Goal: Task Accomplishment & Management: Complete application form

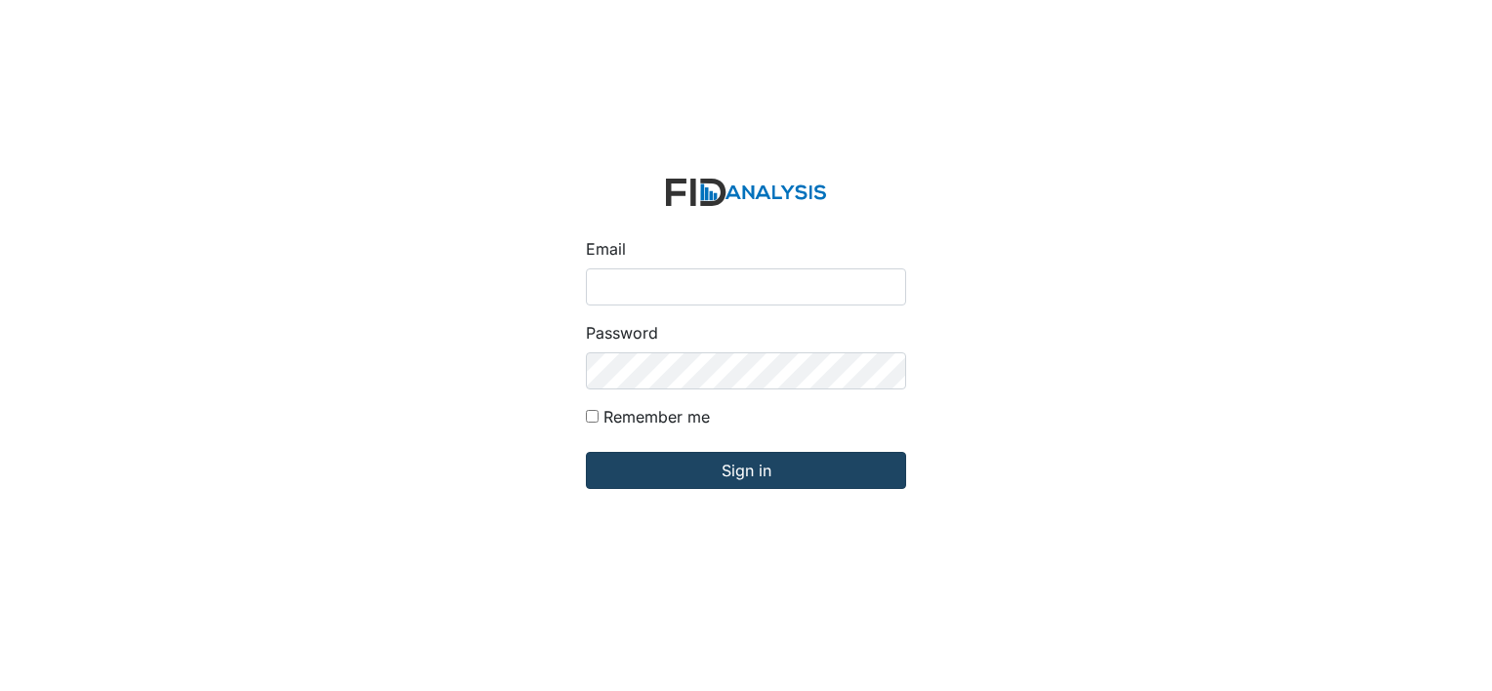
type input "[EMAIL_ADDRESS][DOMAIN_NAME]"
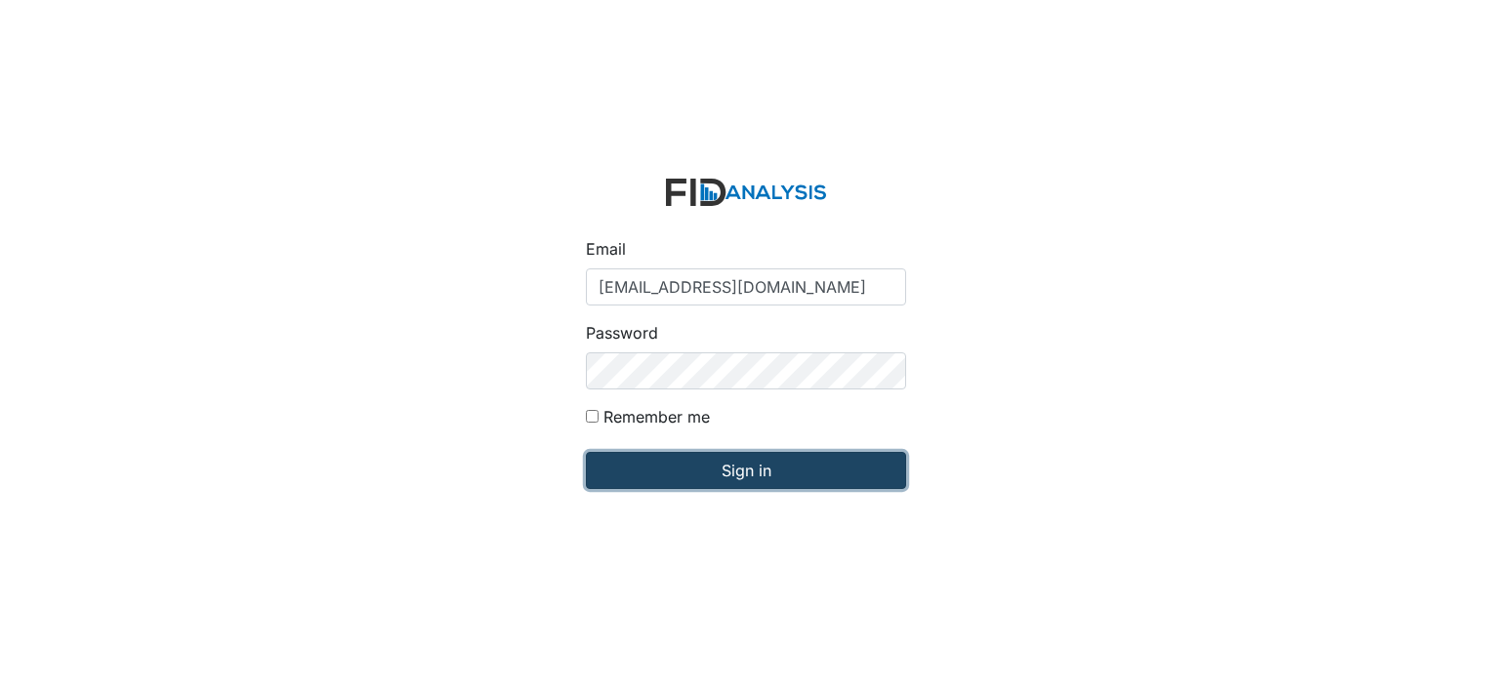
click at [839, 469] on input "Sign in" at bounding box center [746, 470] width 320 height 37
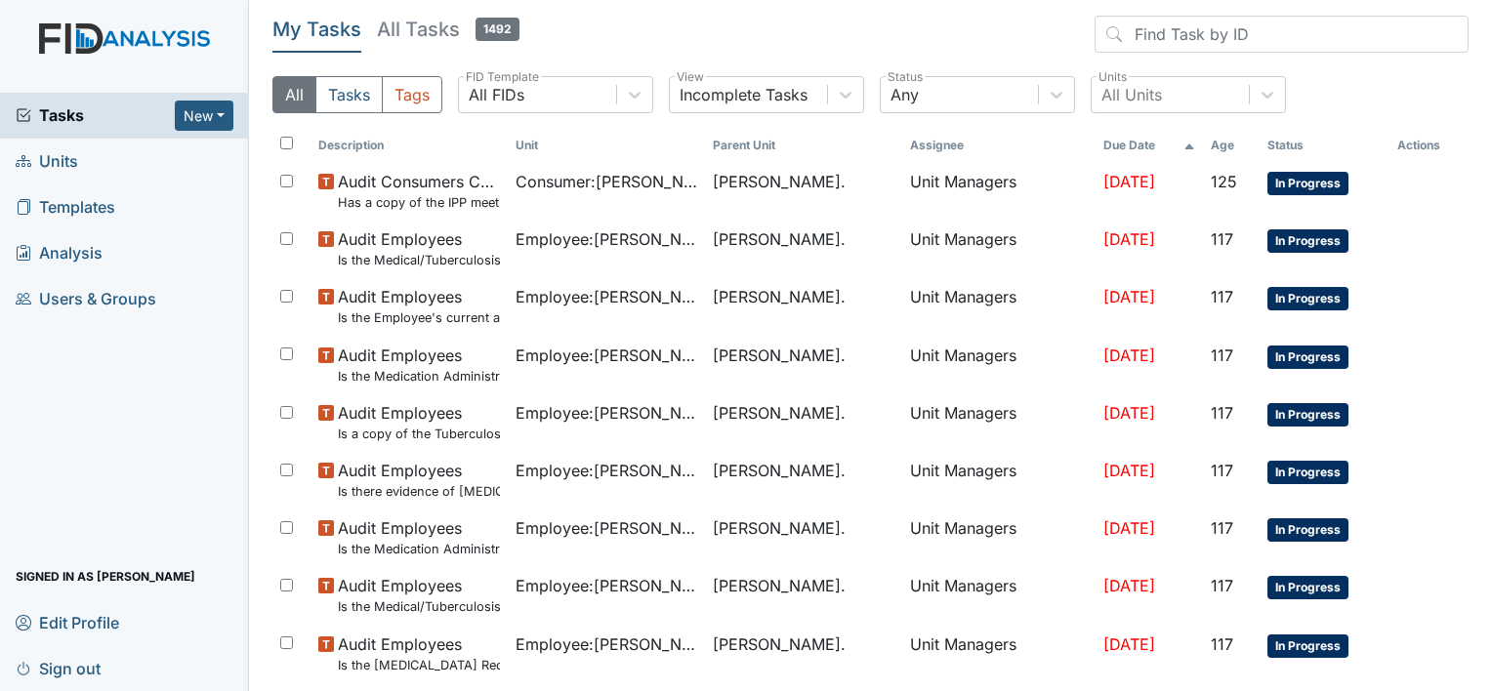
click at [69, 164] on span "Units" at bounding box center [47, 161] width 62 height 30
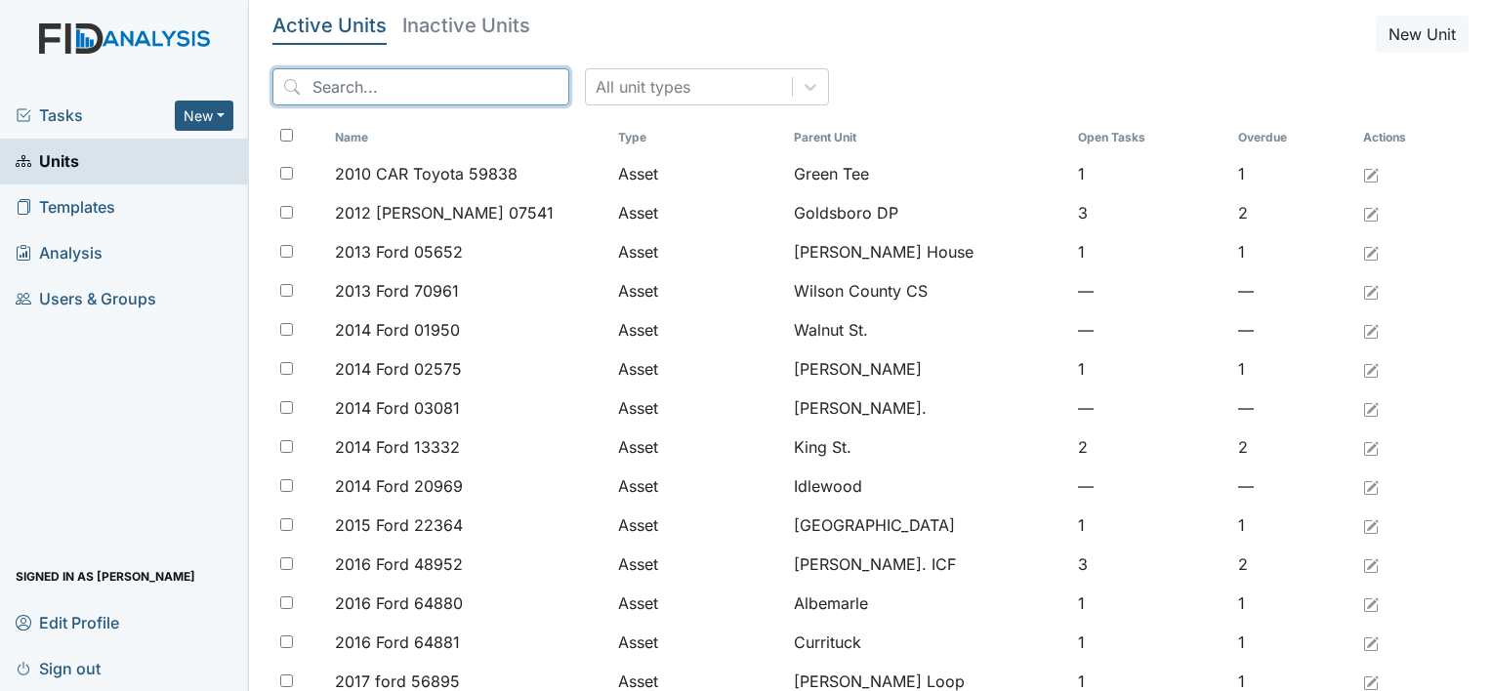
click at [309, 79] on input "search" at bounding box center [420, 86] width 297 height 37
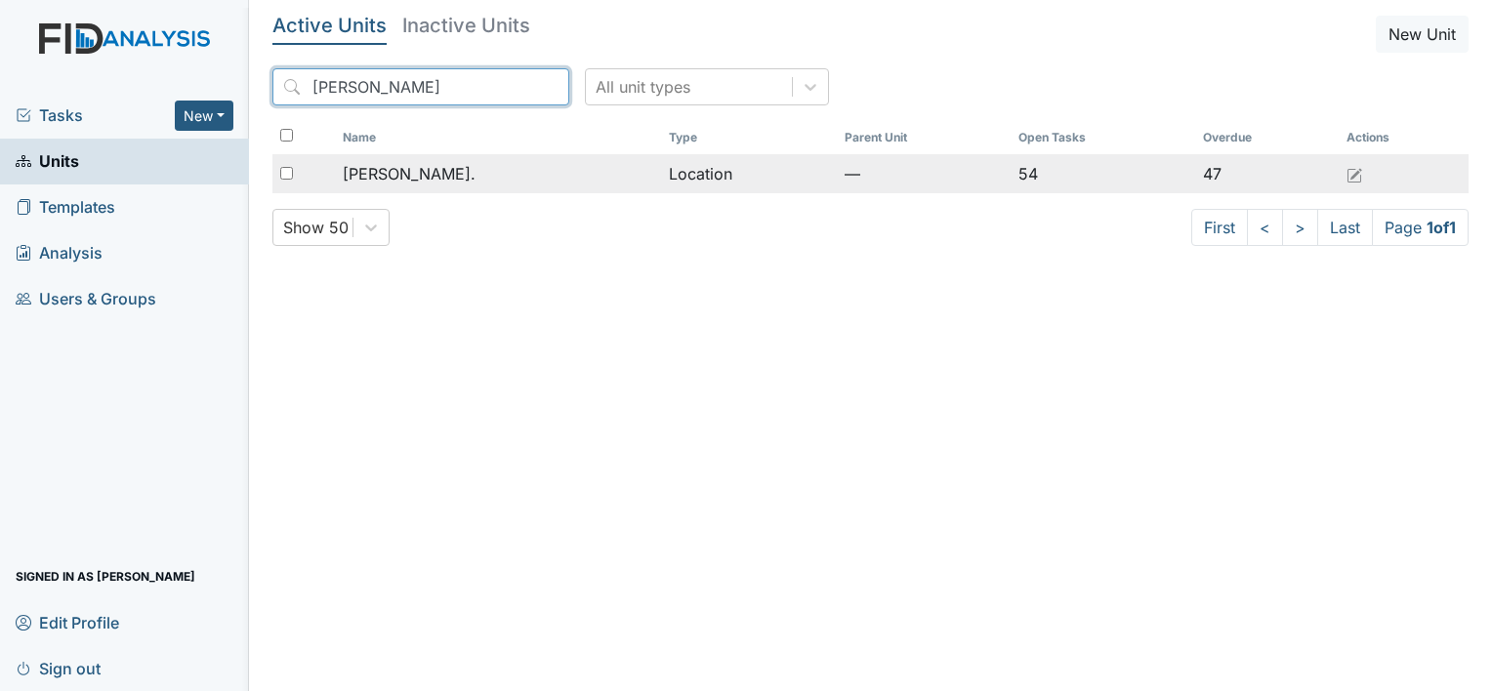
type input "William St"
click at [406, 177] on span "[PERSON_NAME]." at bounding box center [409, 173] width 133 height 23
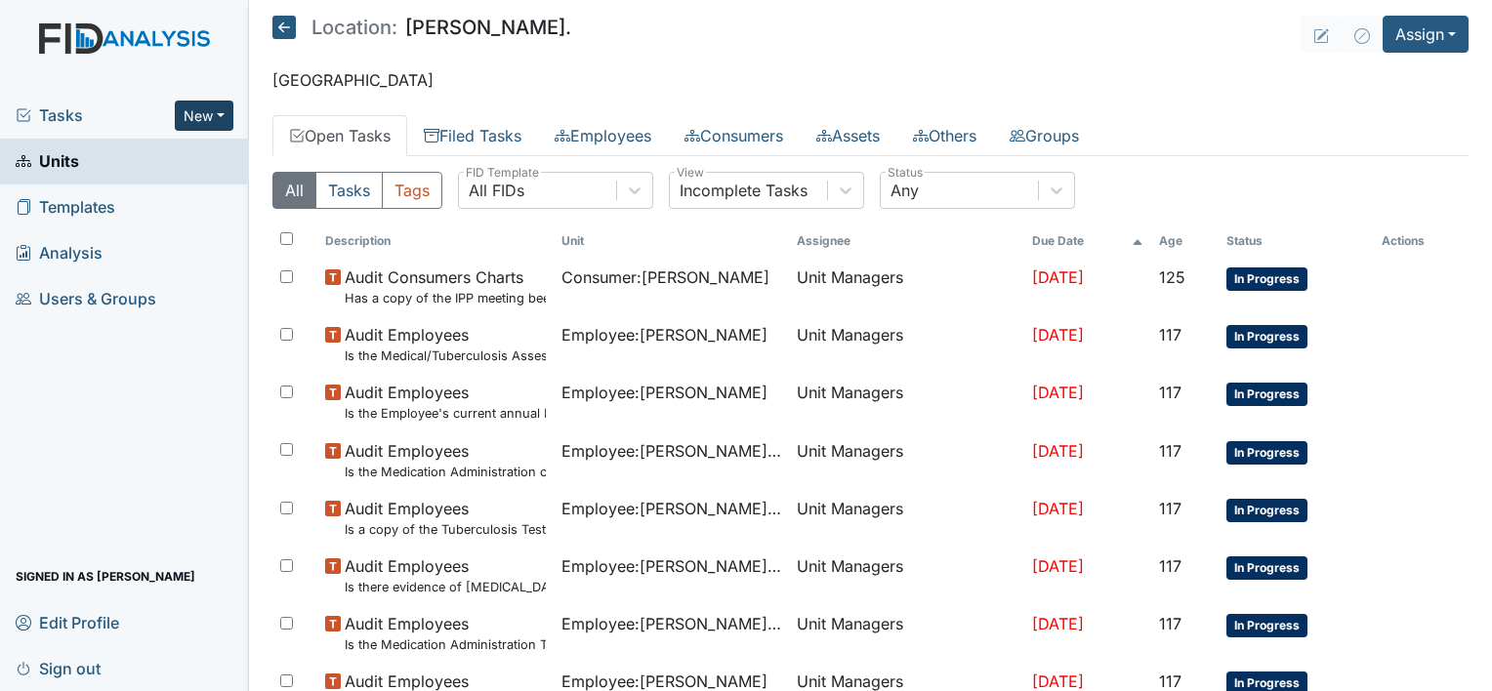
click at [220, 115] on button "New" at bounding box center [204, 116] width 59 height 30
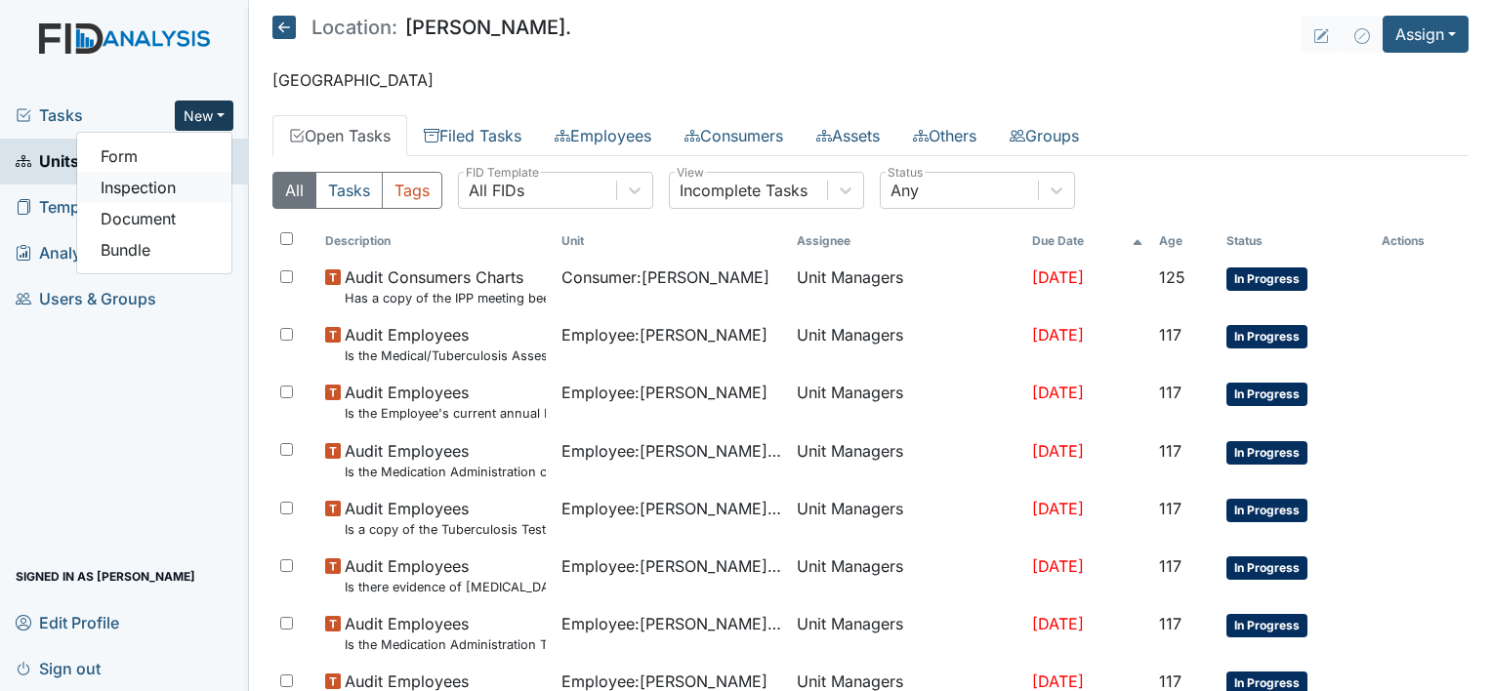
click at [194, 190] on link "Inspection" at bounding box center [154, 187] width 154 height 31
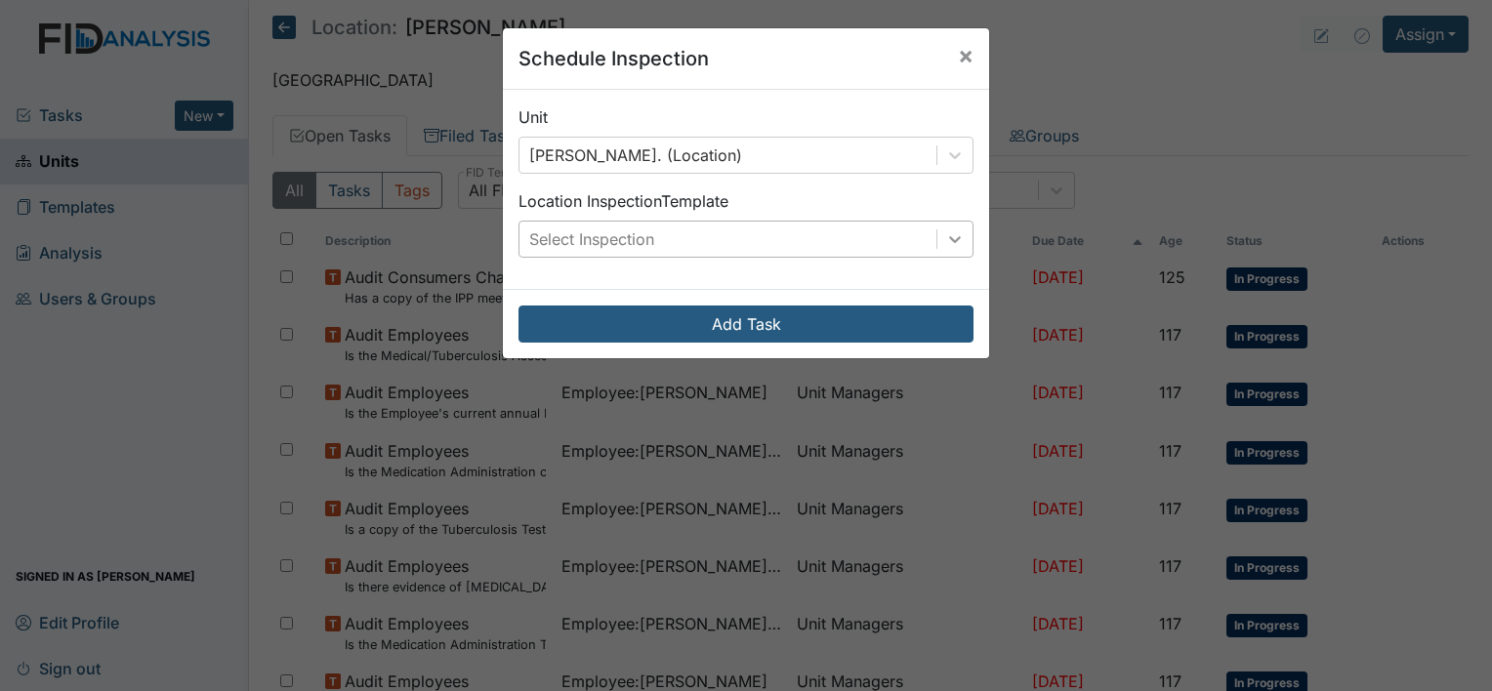
click at [955, 242] on icon at bounding box center [955, 239] width 20 height 20
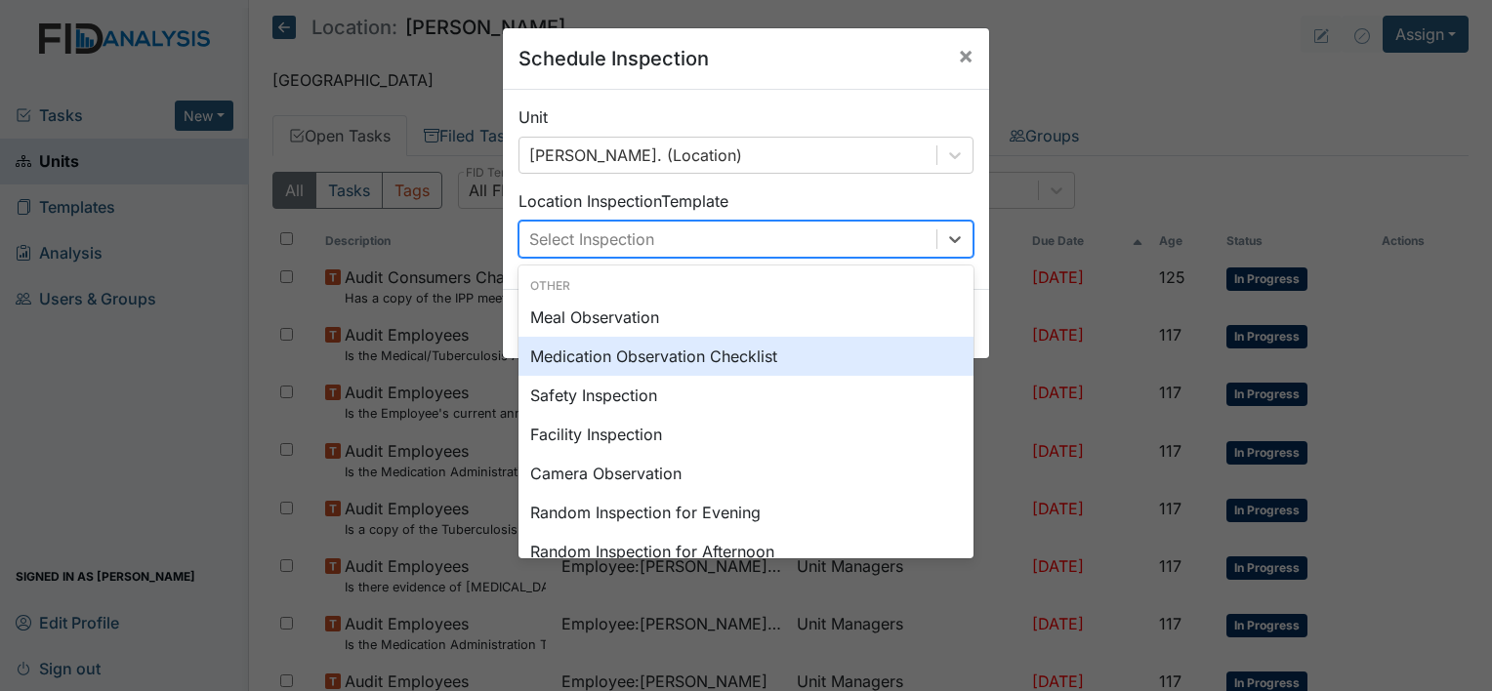
click at [805, 352] on div "Medication Observation Checklist" at bounding box center [745, 356] width 455 height 39
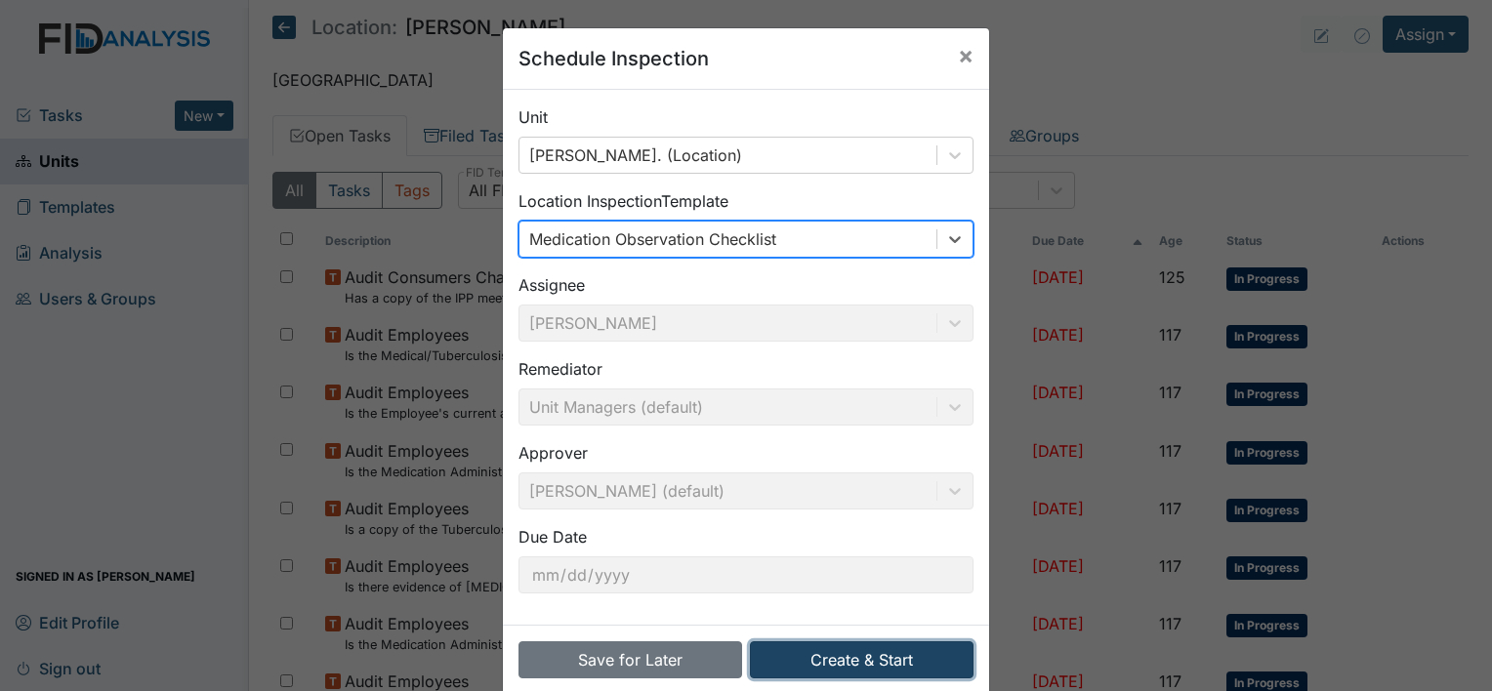
click at [924, 653] on button "Create & Start" at bounding box center [862, 660] width 224 height 37
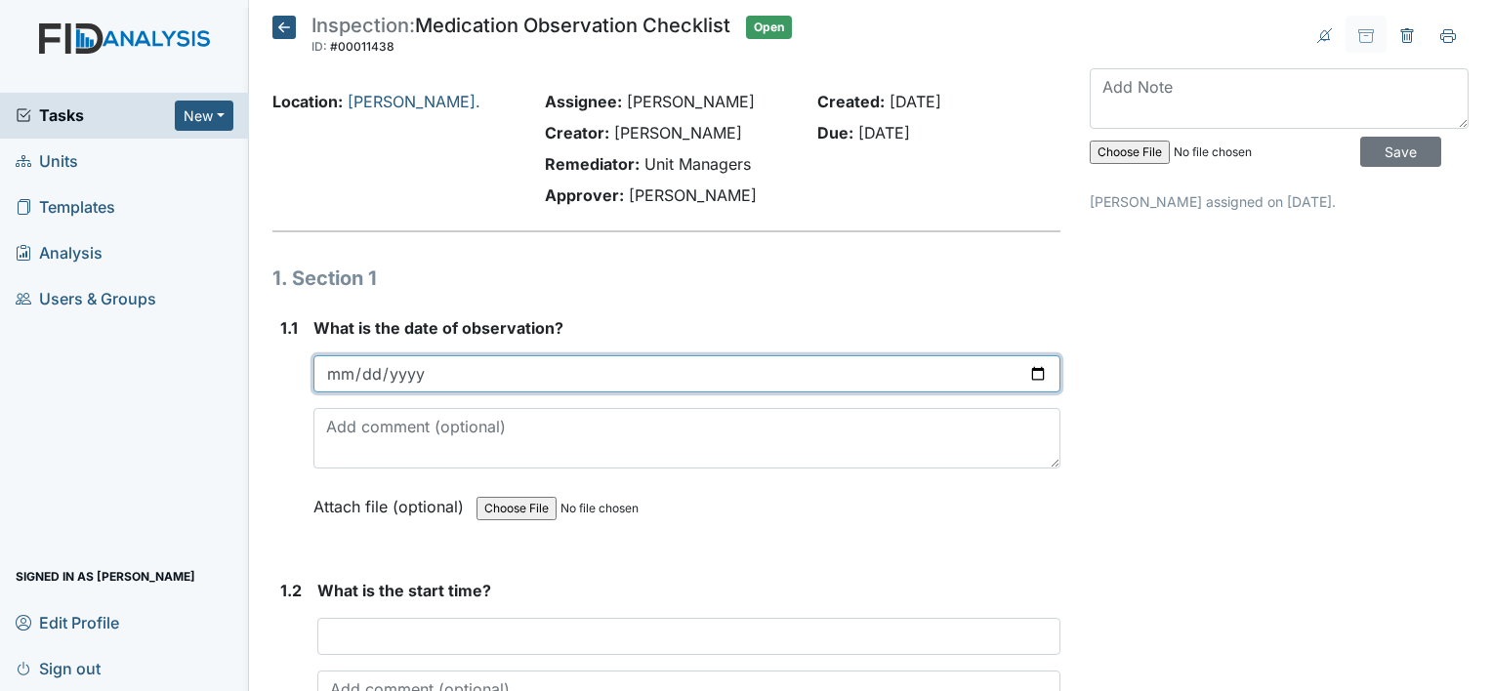
click at [1029, 370] on input "date" at bounding box center [686, 373] width 747 height 37
type input "2025-09-15"
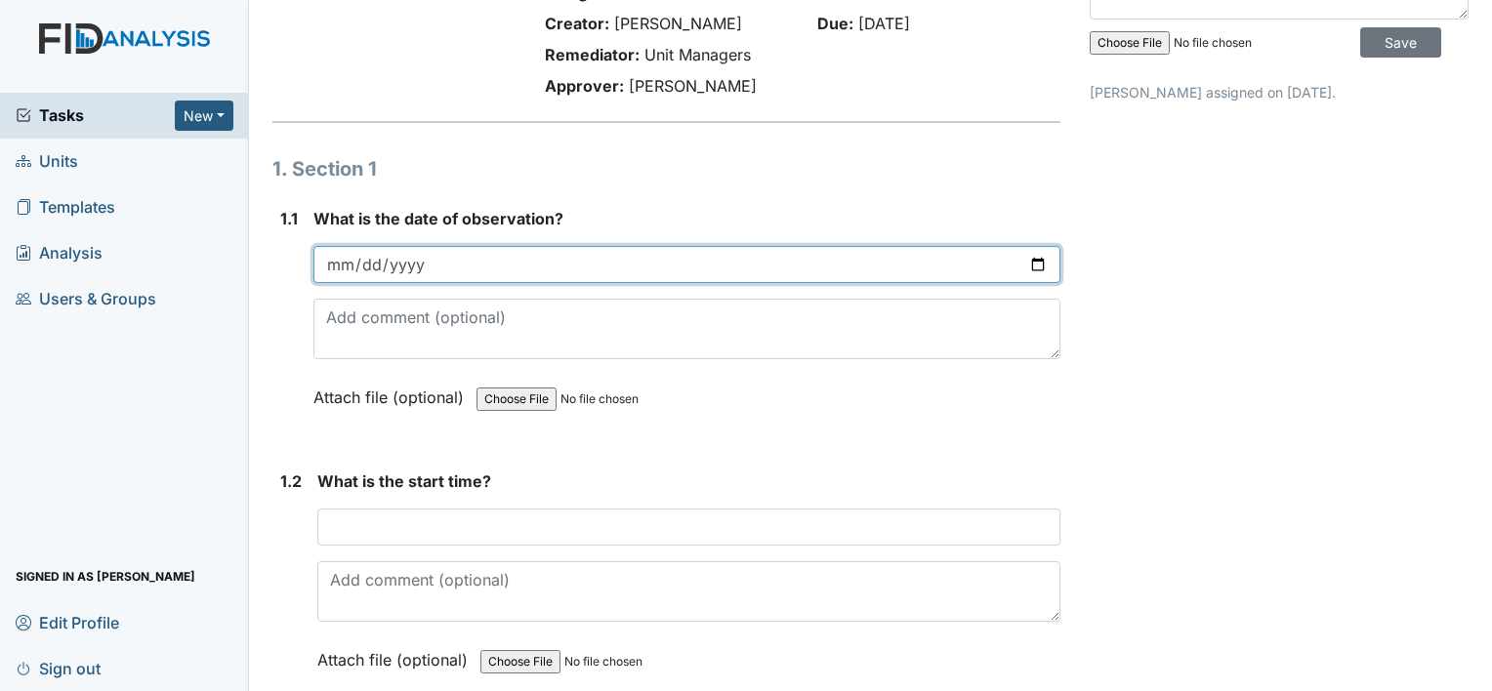
scroll to position [117, 0]
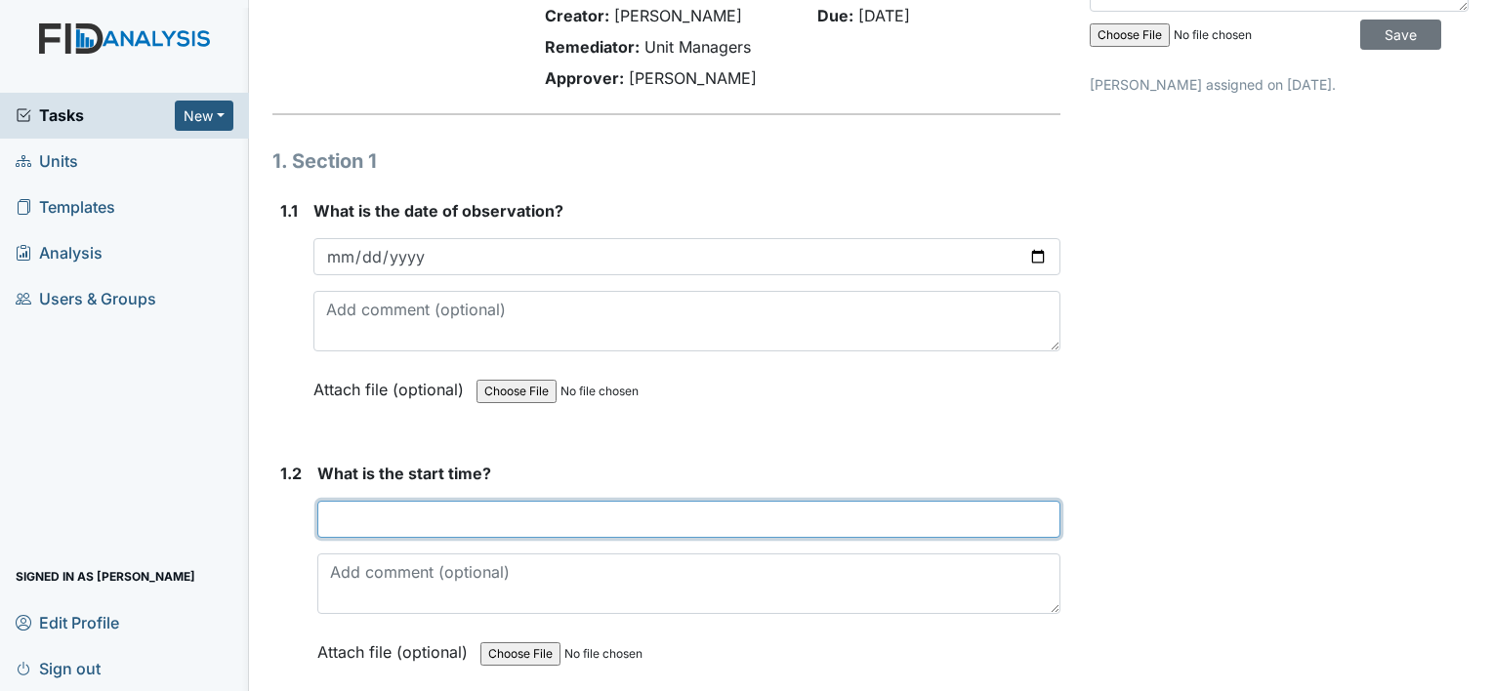
click at [413, 519] on input "text" at bounding box center [688, 519] width 743 height 37
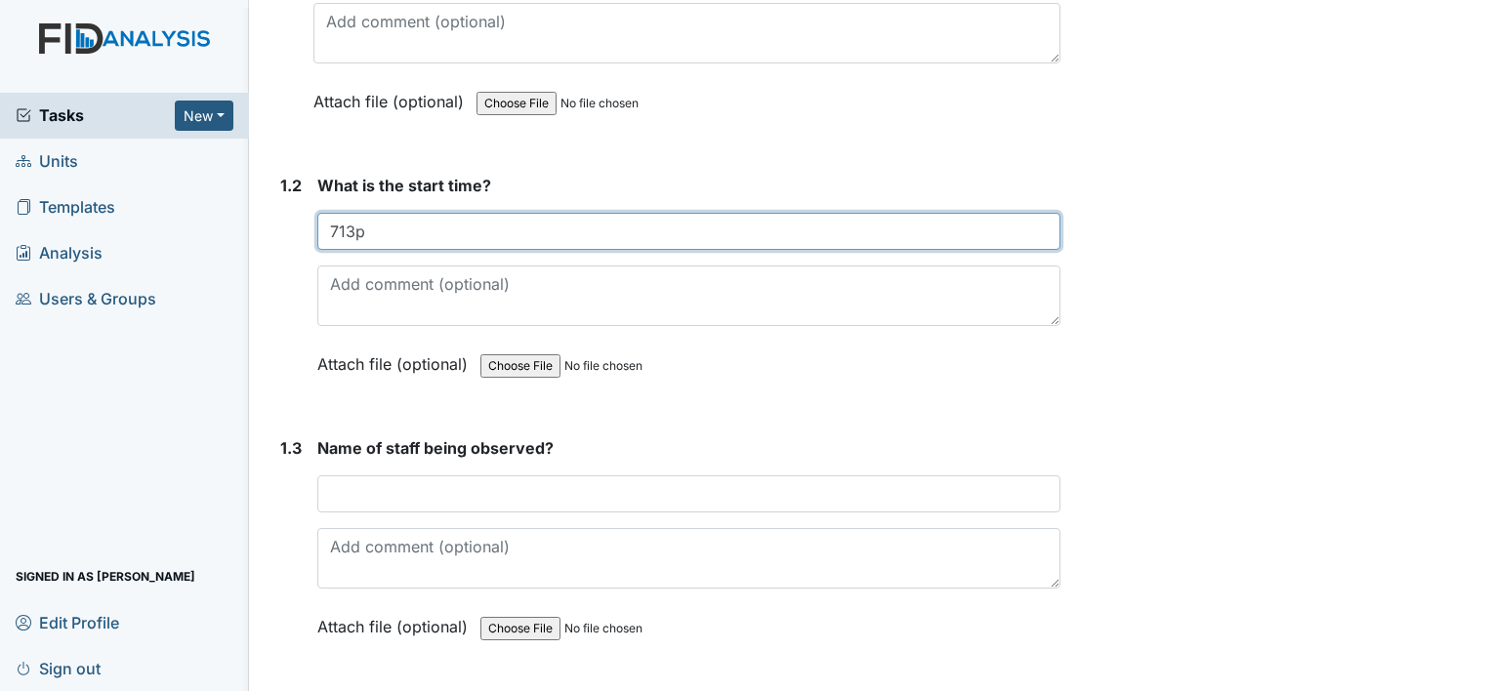
scroll to position [406, 0]
type input "713p"
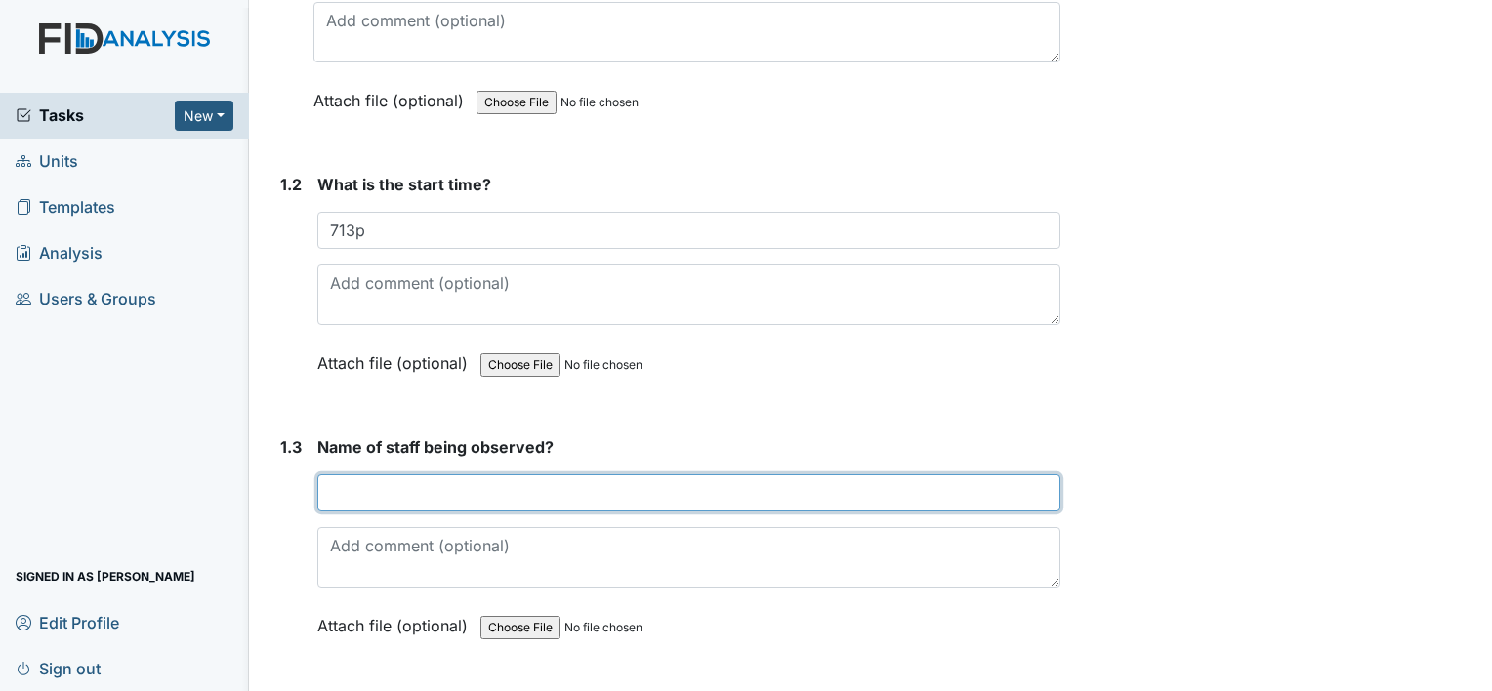
click at [434, 498] on input "text" at bounding box center [688, 493] width 743 height 37
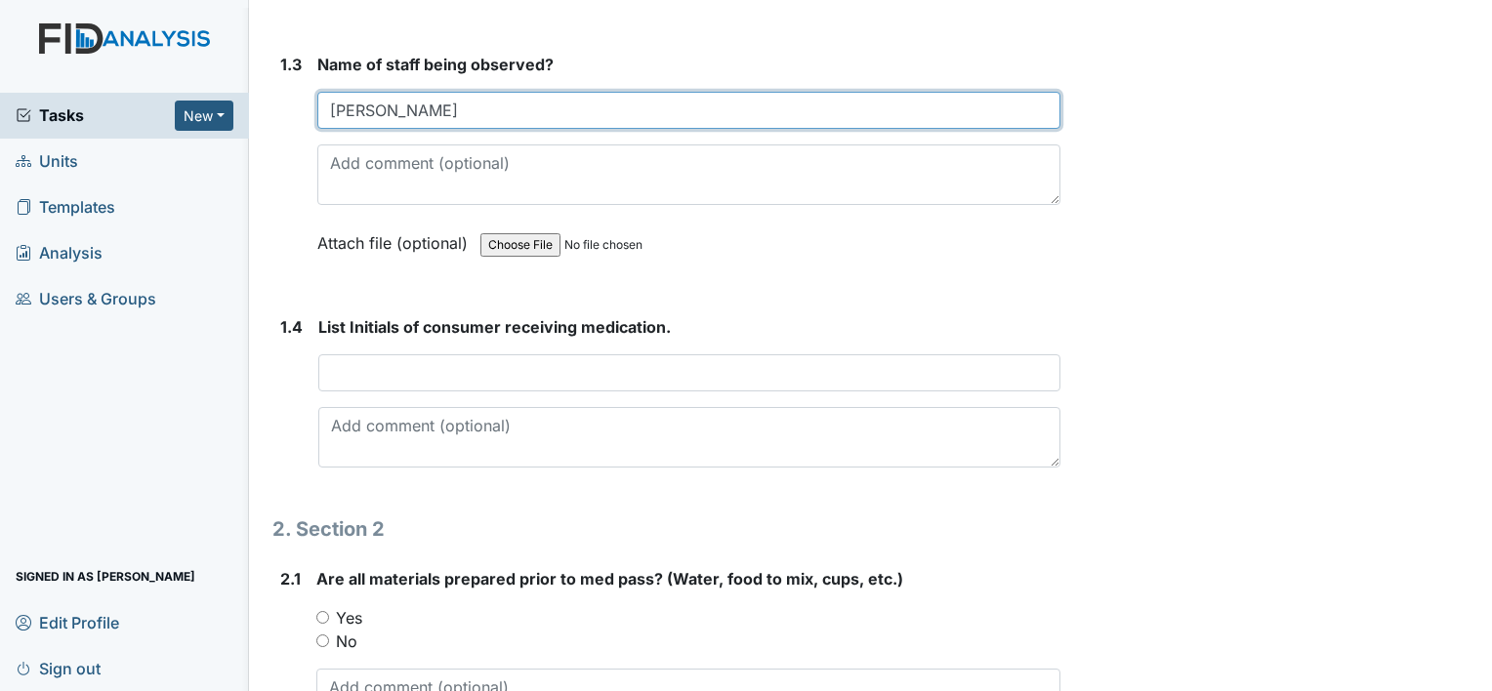
scroll to position [791, 0]
type input "Javion Reid"
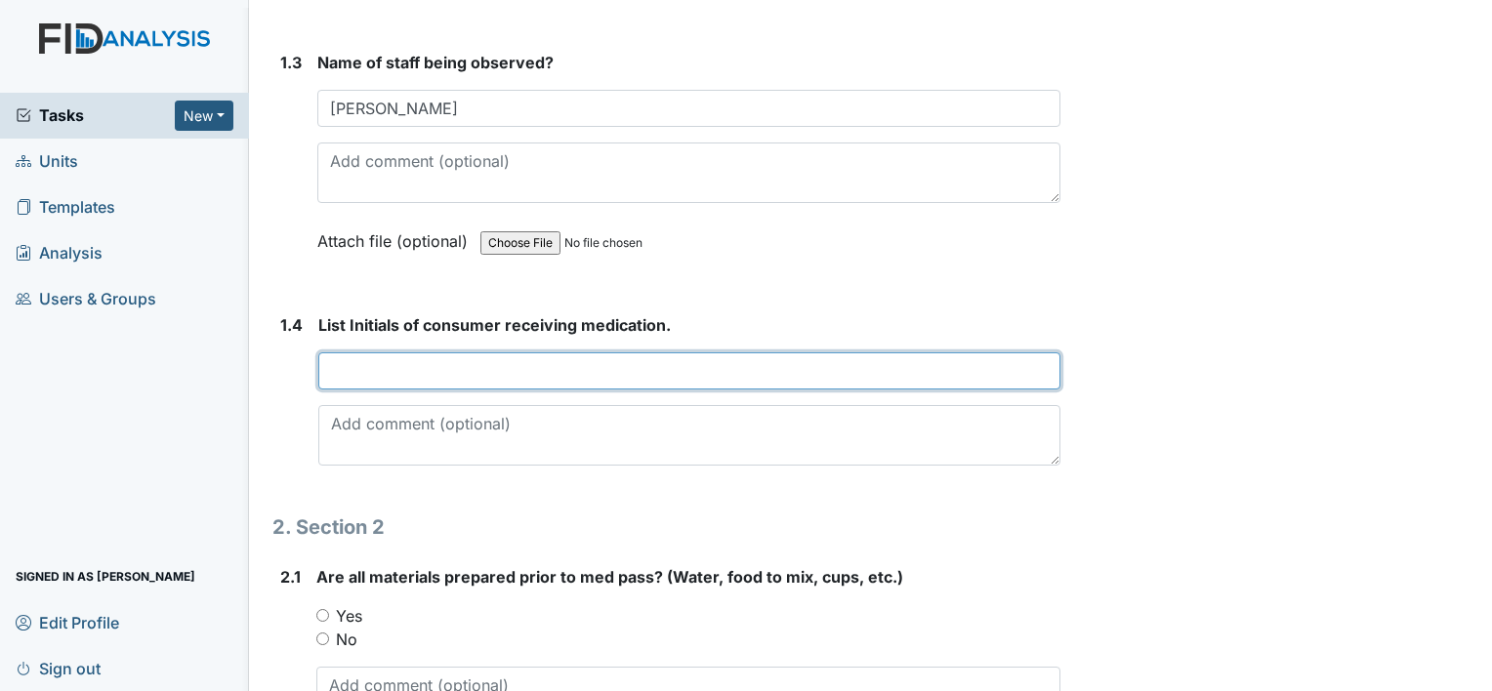
click at [395, 360] on input "text" at bounding box center [689, 370] width 742 height 37
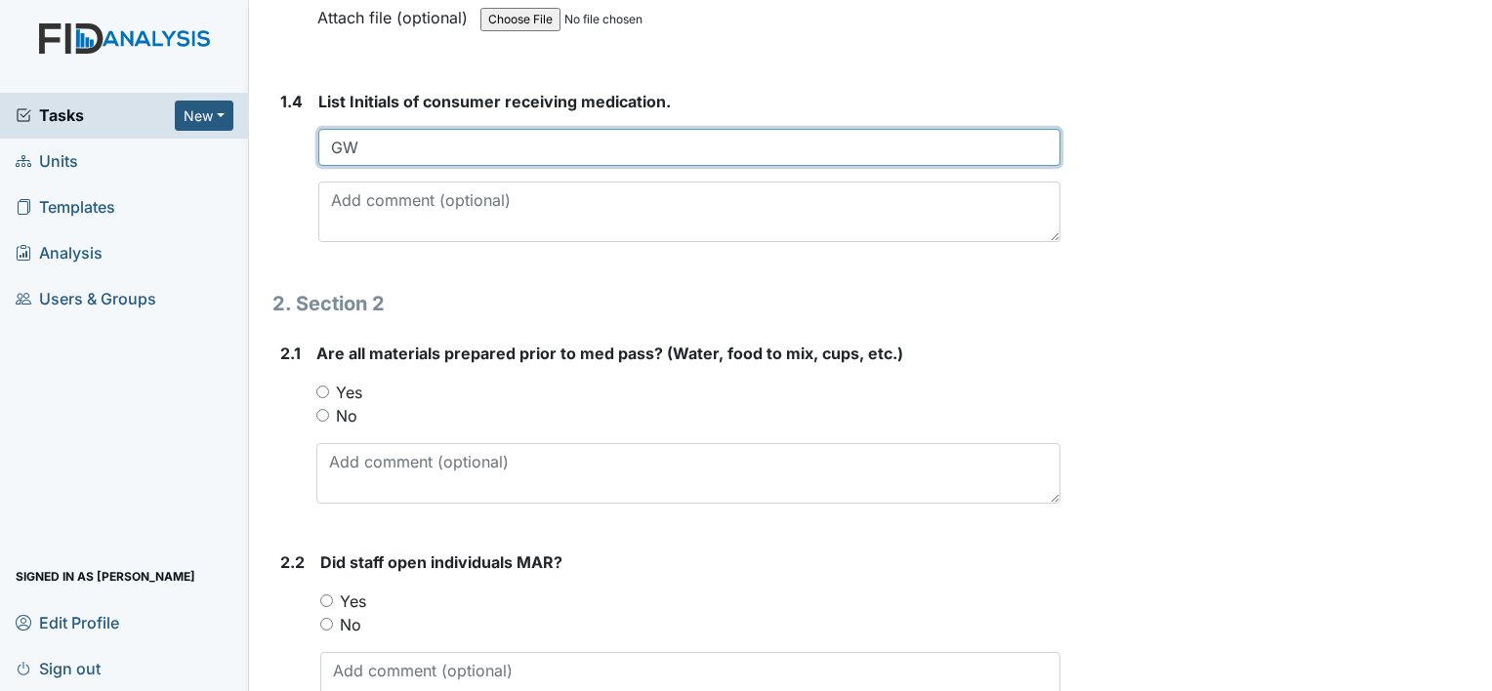
scroll to position [1033, 0]
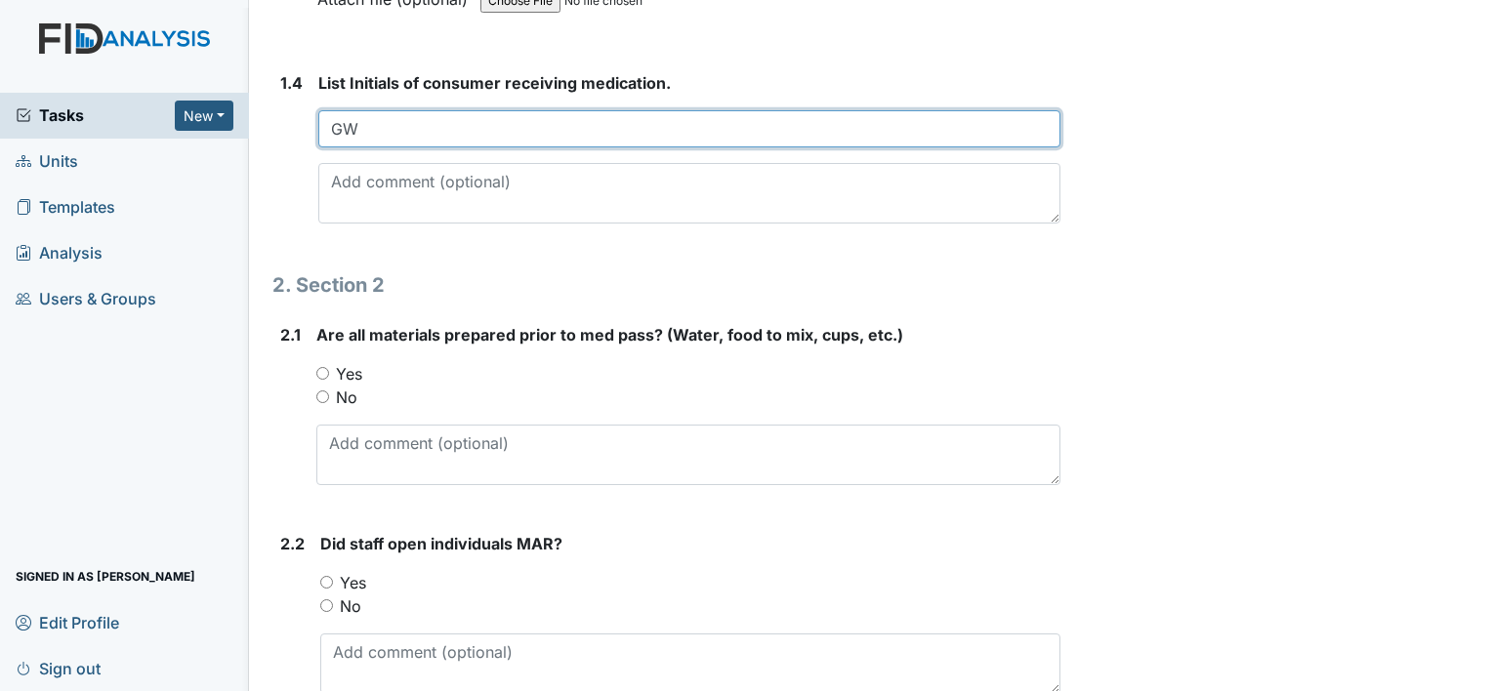
type input "GW"
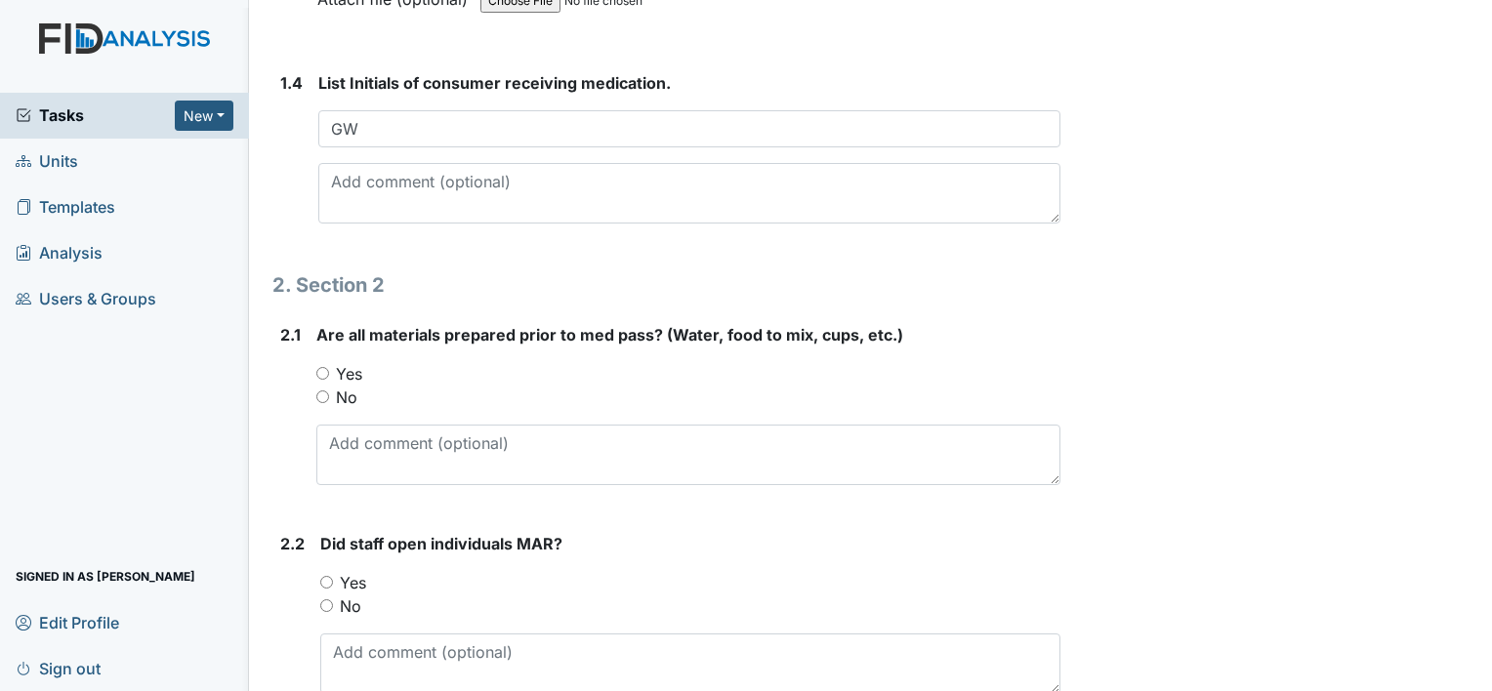
click at [328, 371] on input "Yes" at bounding box center [322, 373] width 13 height 13
radio input "true"
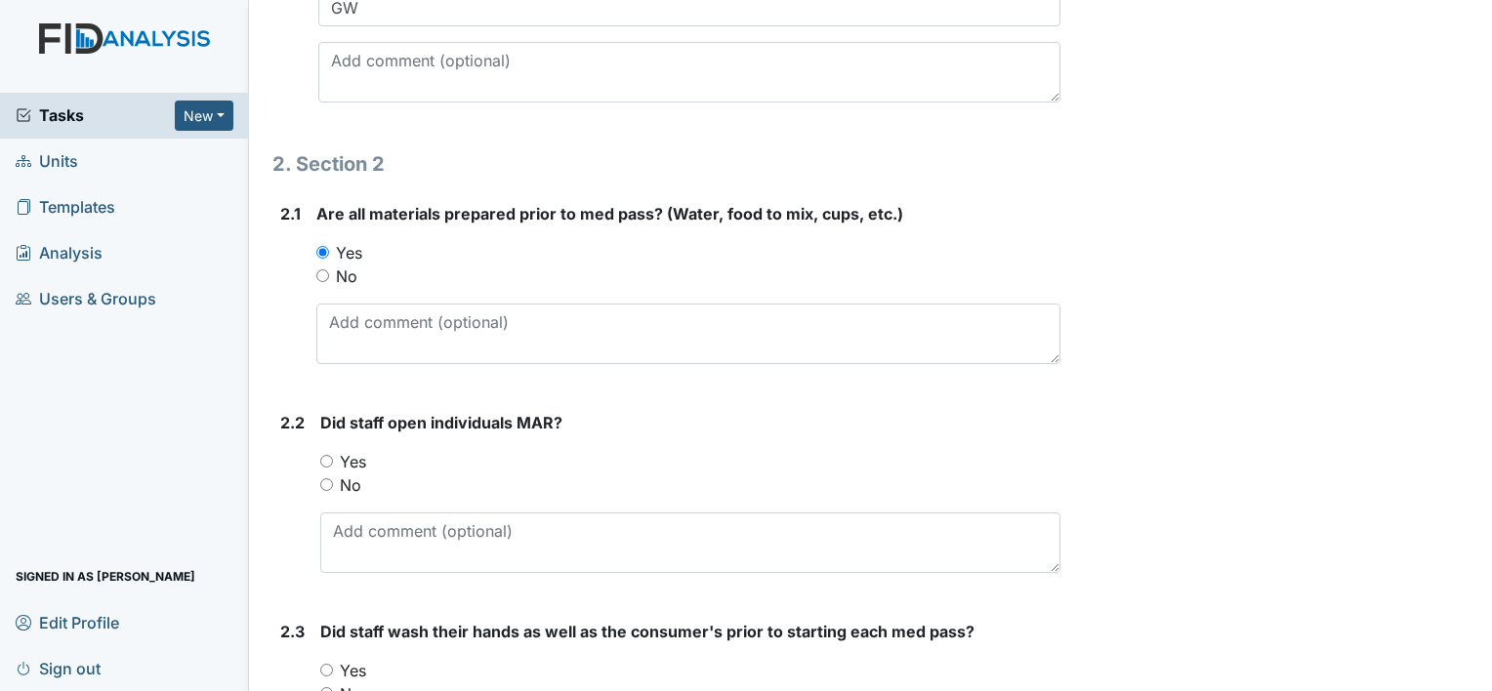
scroll to position [1211, 0]
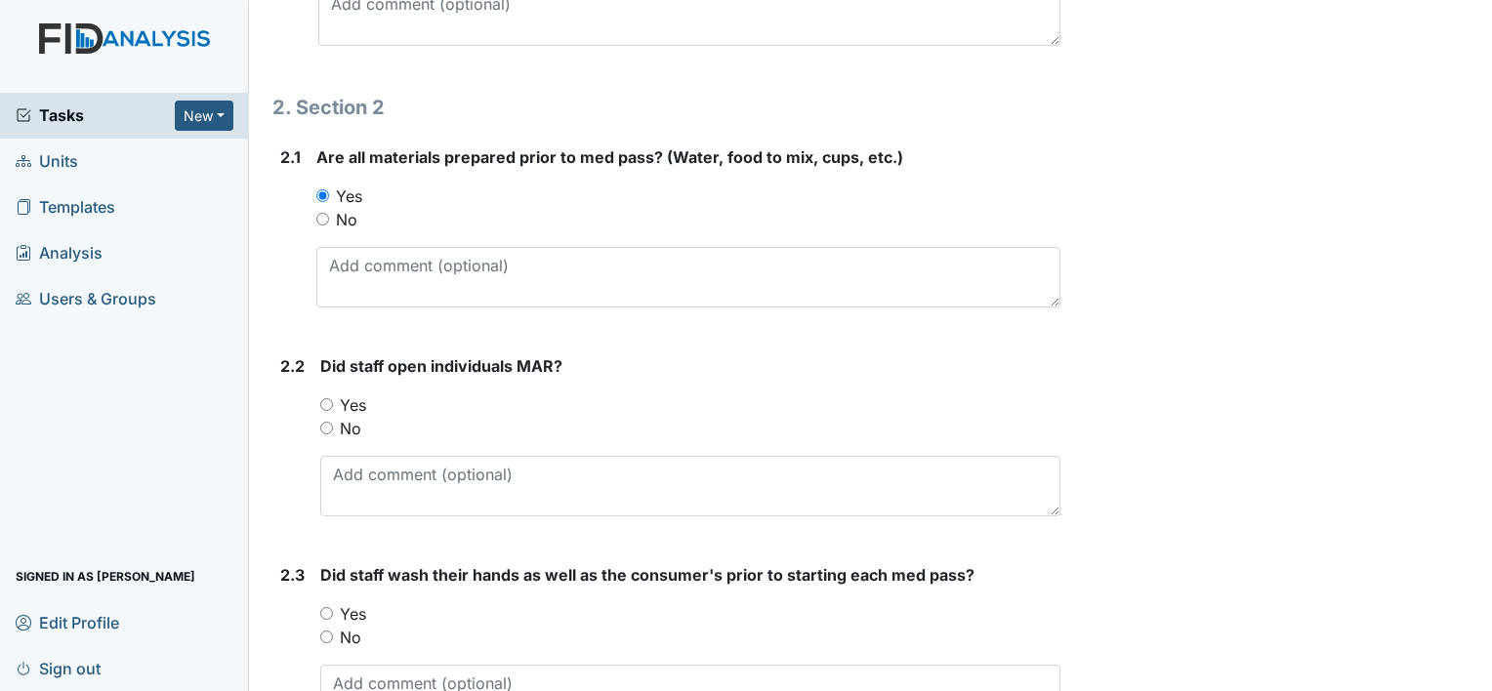
click at [324, 398] on input "Yes" at bounding box center [326, 404] width 13 height 13
radio input "true"
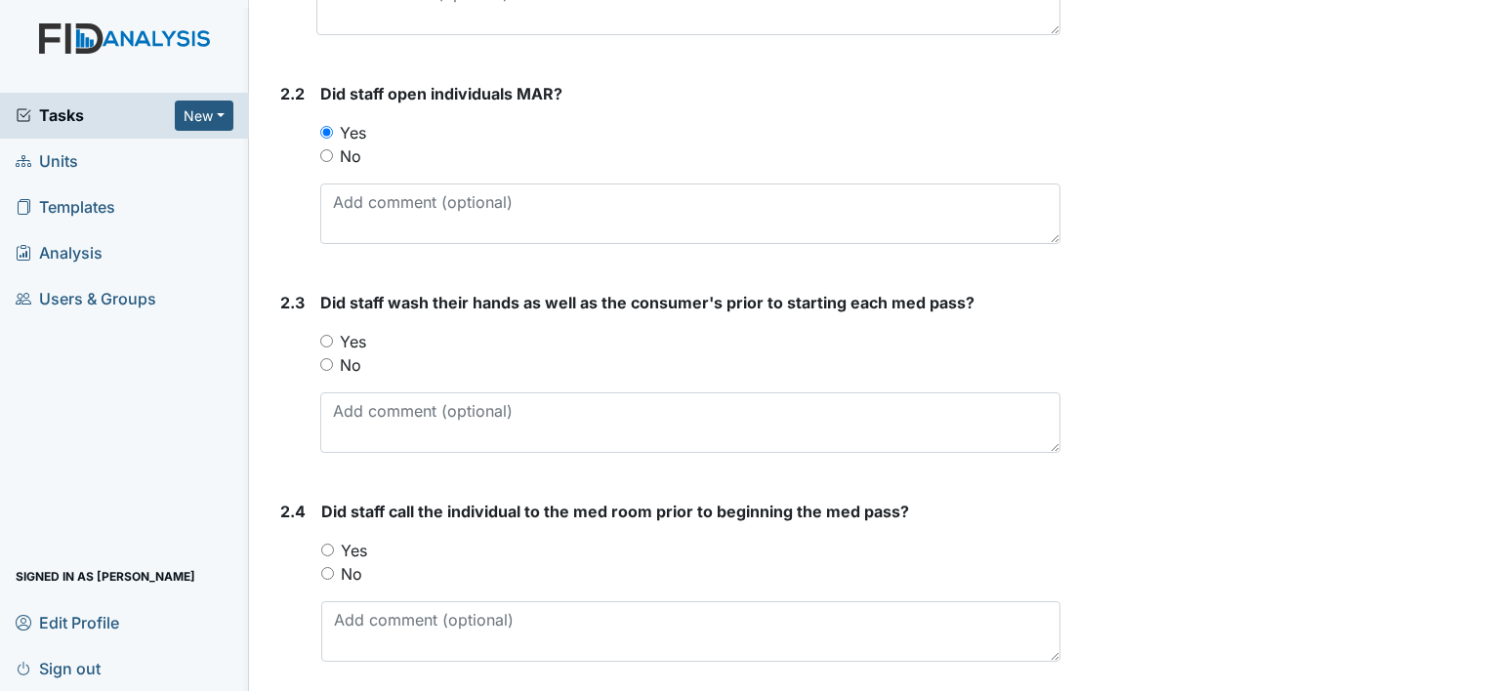
scroll to position [1481, 0]
click at [332, 337] on input "Yes" at bounding box center [326, 343] width 13 height 13
radio input "true"
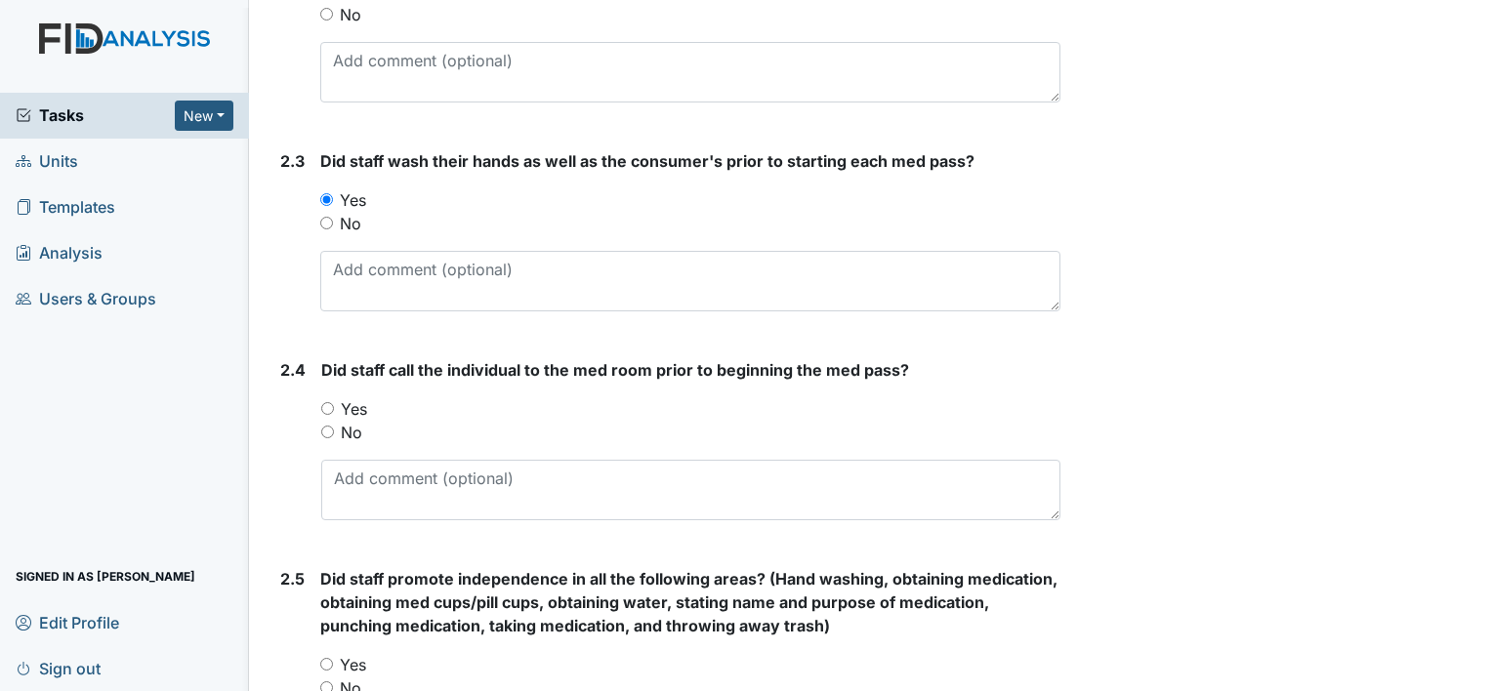
scroll to position [1629, 0]
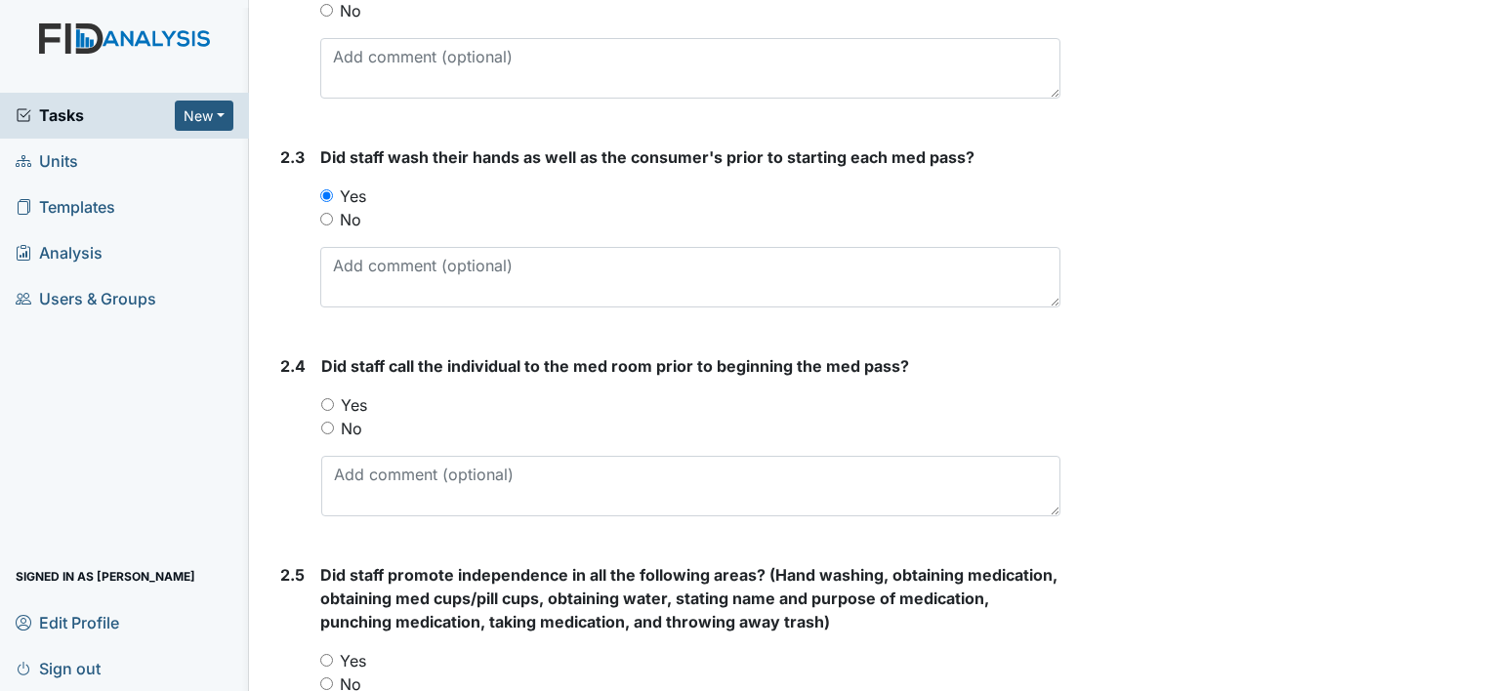
click at [327, 401] on input "Yes" at bounding box center [327, 404] width 13 height 13
radio input "true"
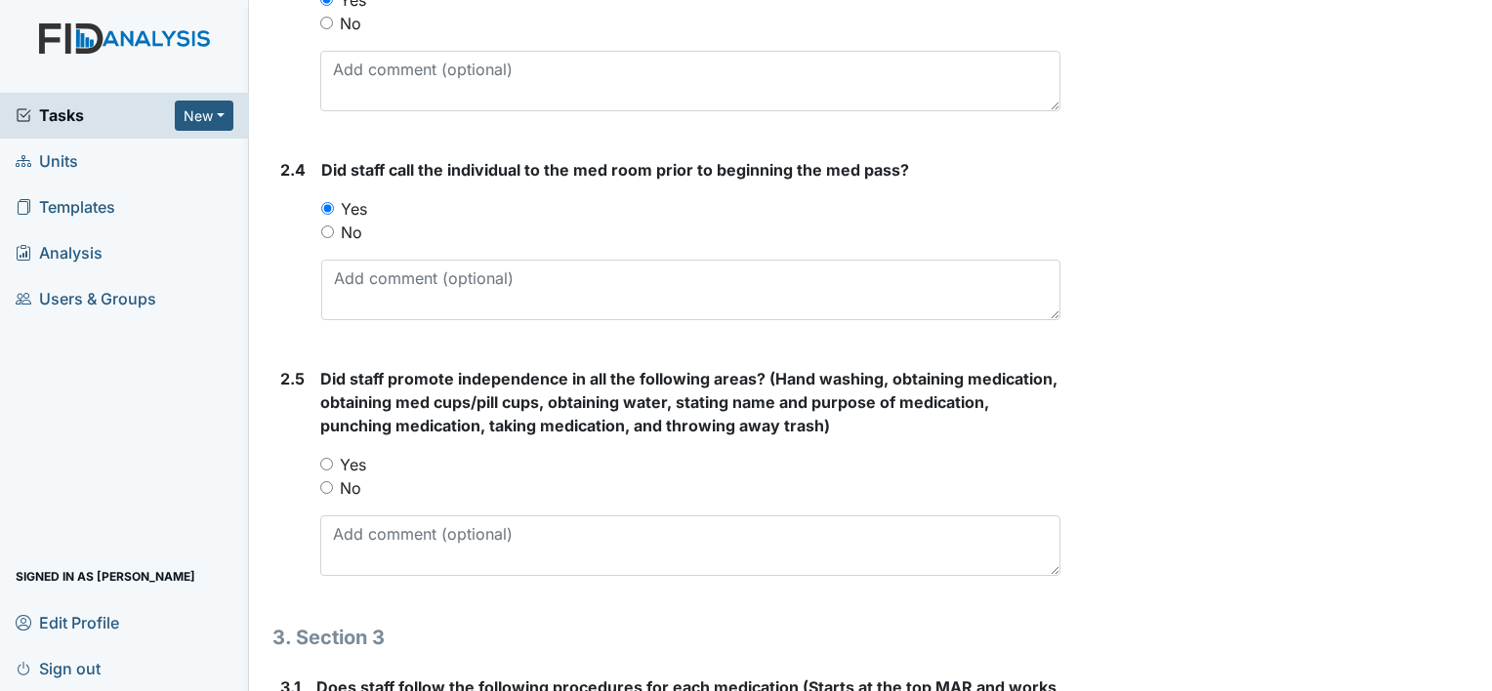
scroll to position [1840, 0]
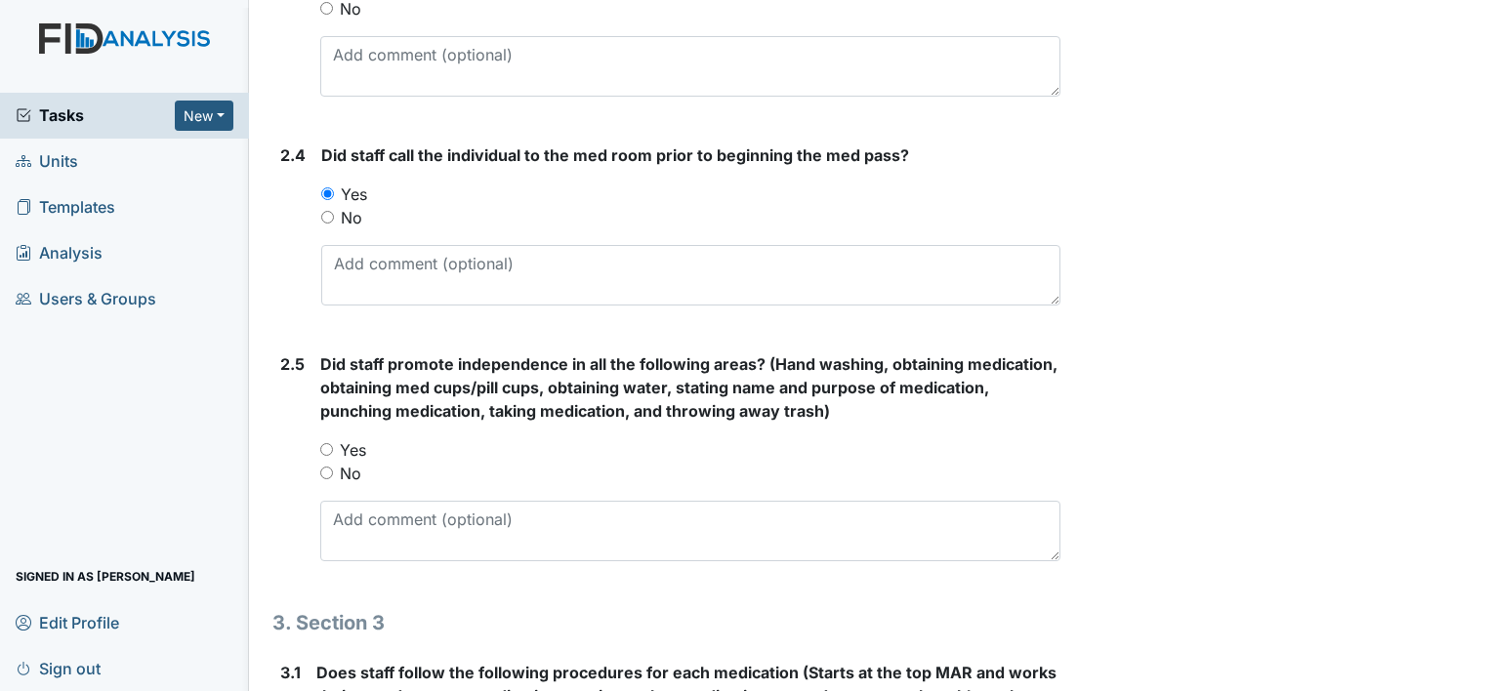
click at [324, 446] on input "Yes" at bounding box center [326, 449] width 13 height 13
radio input "true"
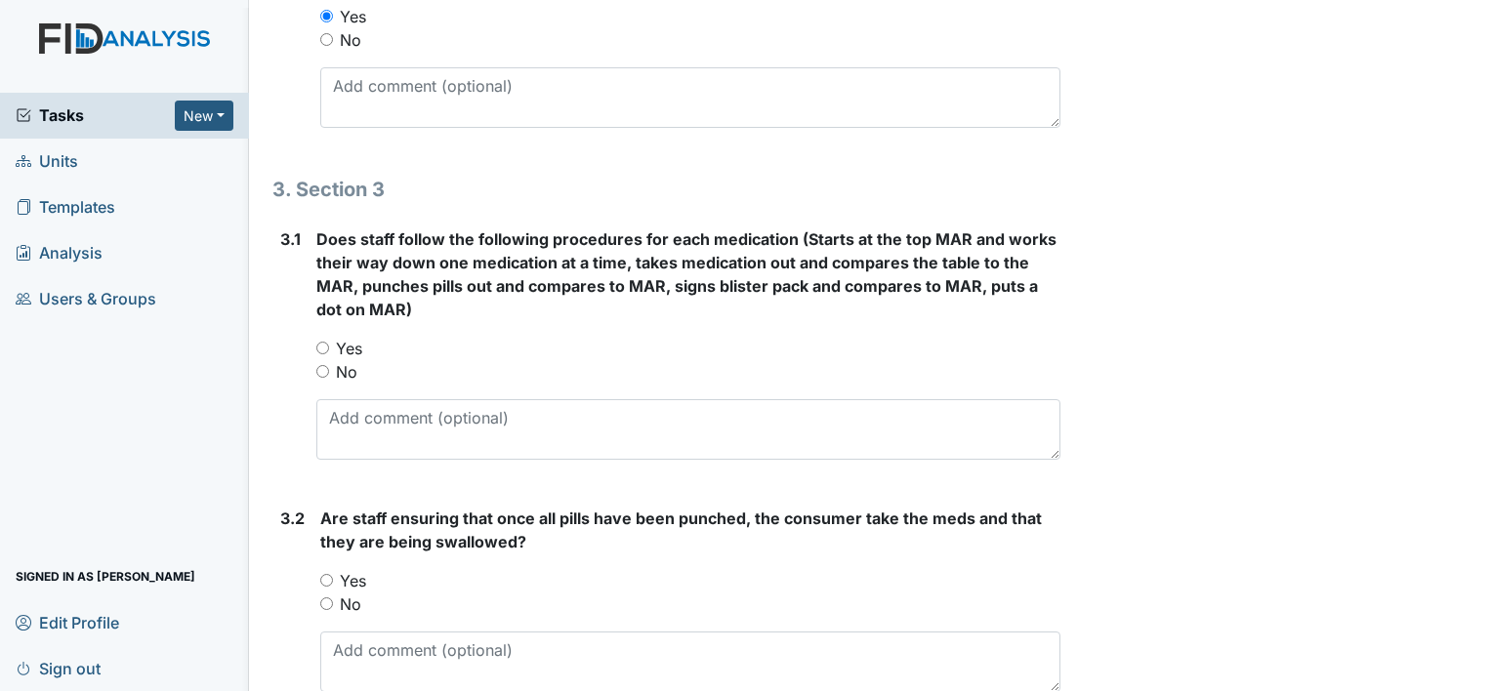
scroll to position [2275, 0]
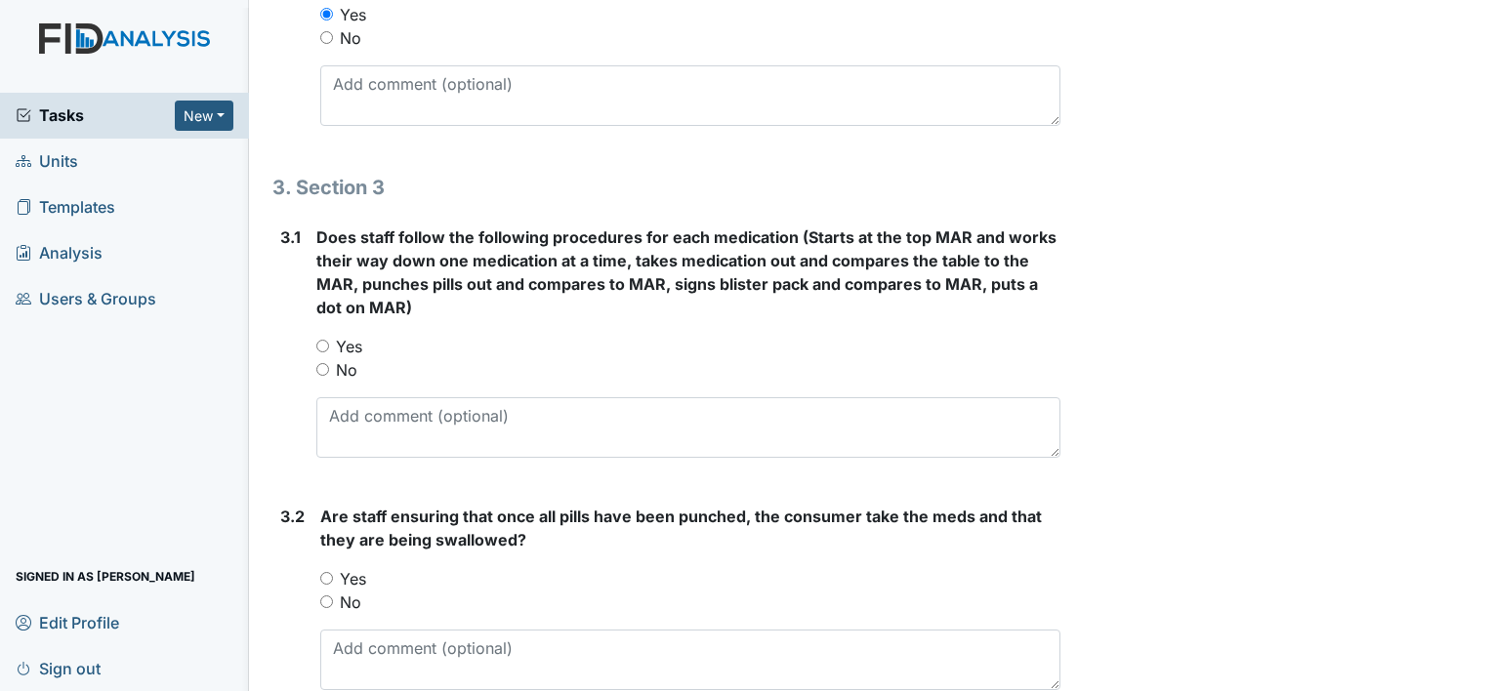
click at [321, 341] on input "Yes" at bounding box center [322, 346] width 13 height 13
radio input "true"
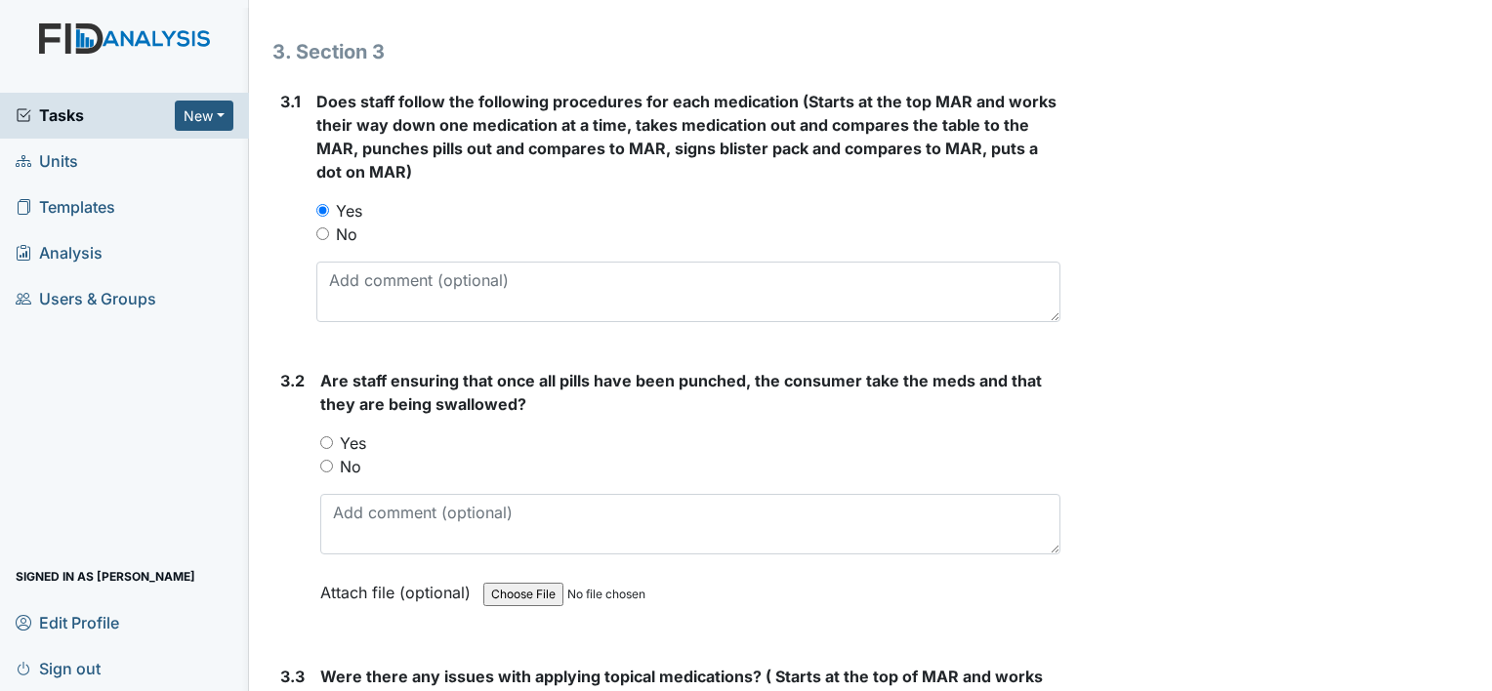
scroll to position [2414, 0]
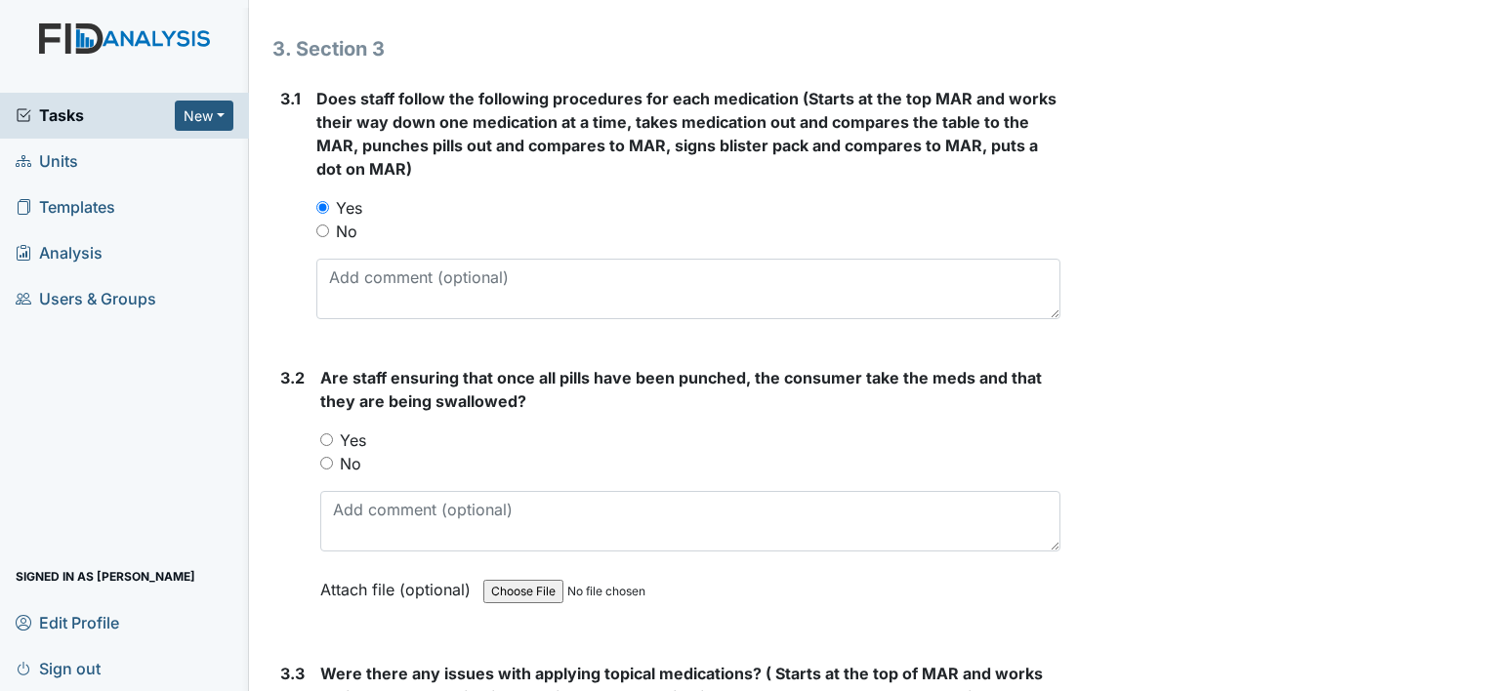
click at [326, 435] on input "Yes" at bounding box center [326, 440] width 13 height 13
radio input "true"
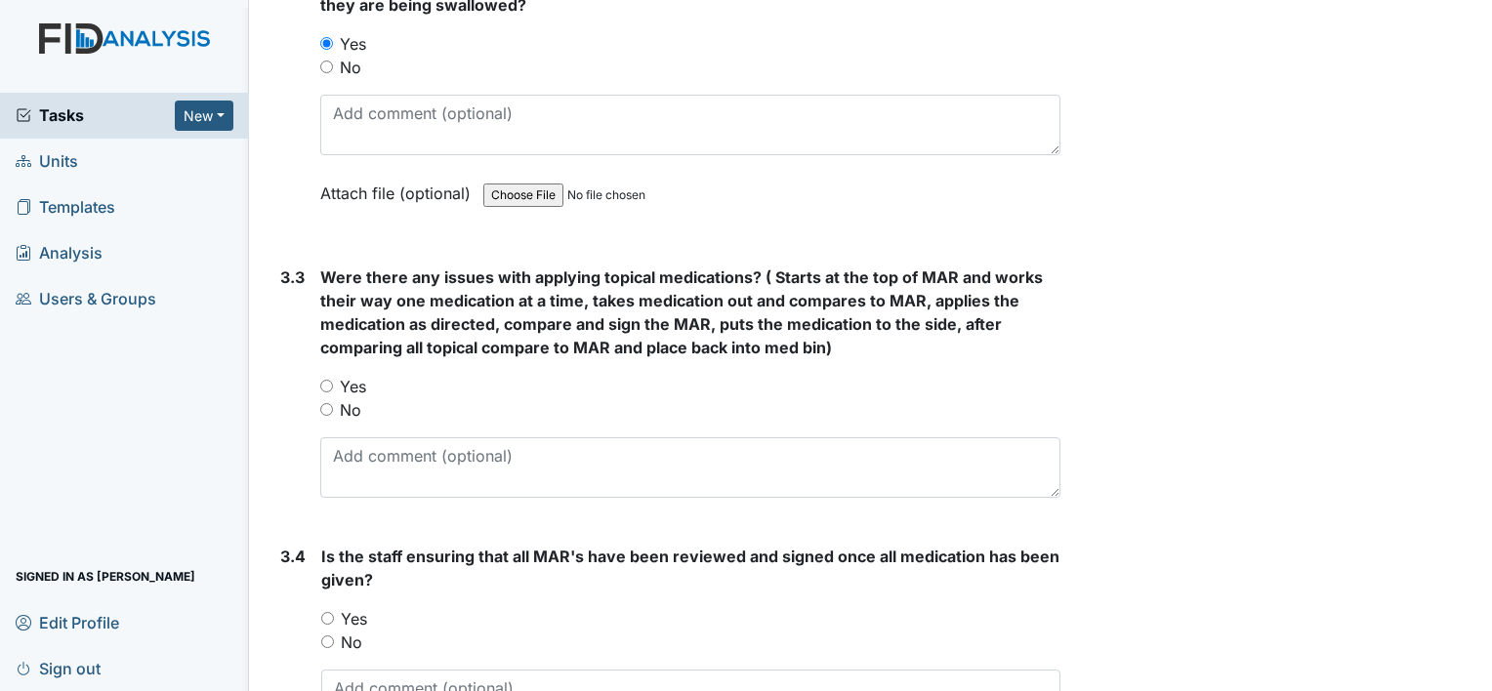
scroll to position [2818, 0]
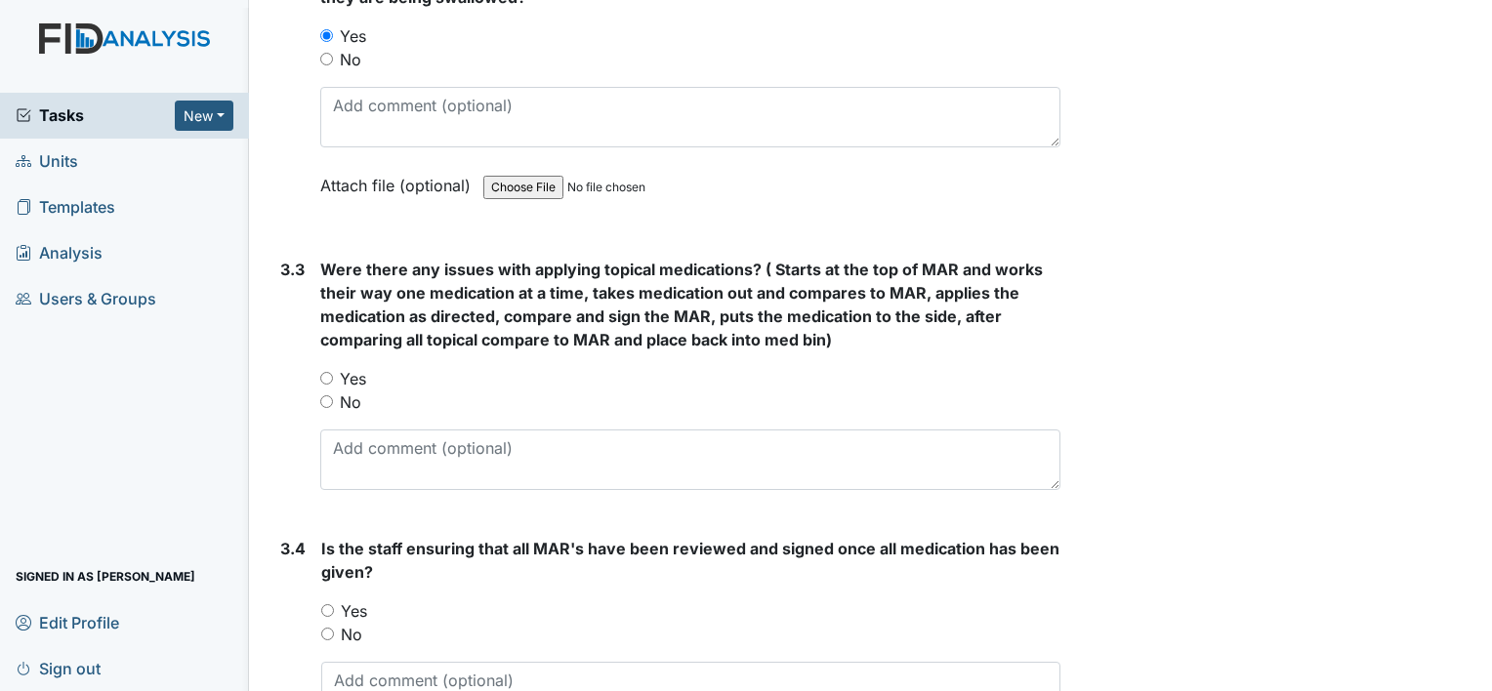
click at [326, 398] on input "No" at bounding box center [326, 401] width 13 height 13
radio input "true"
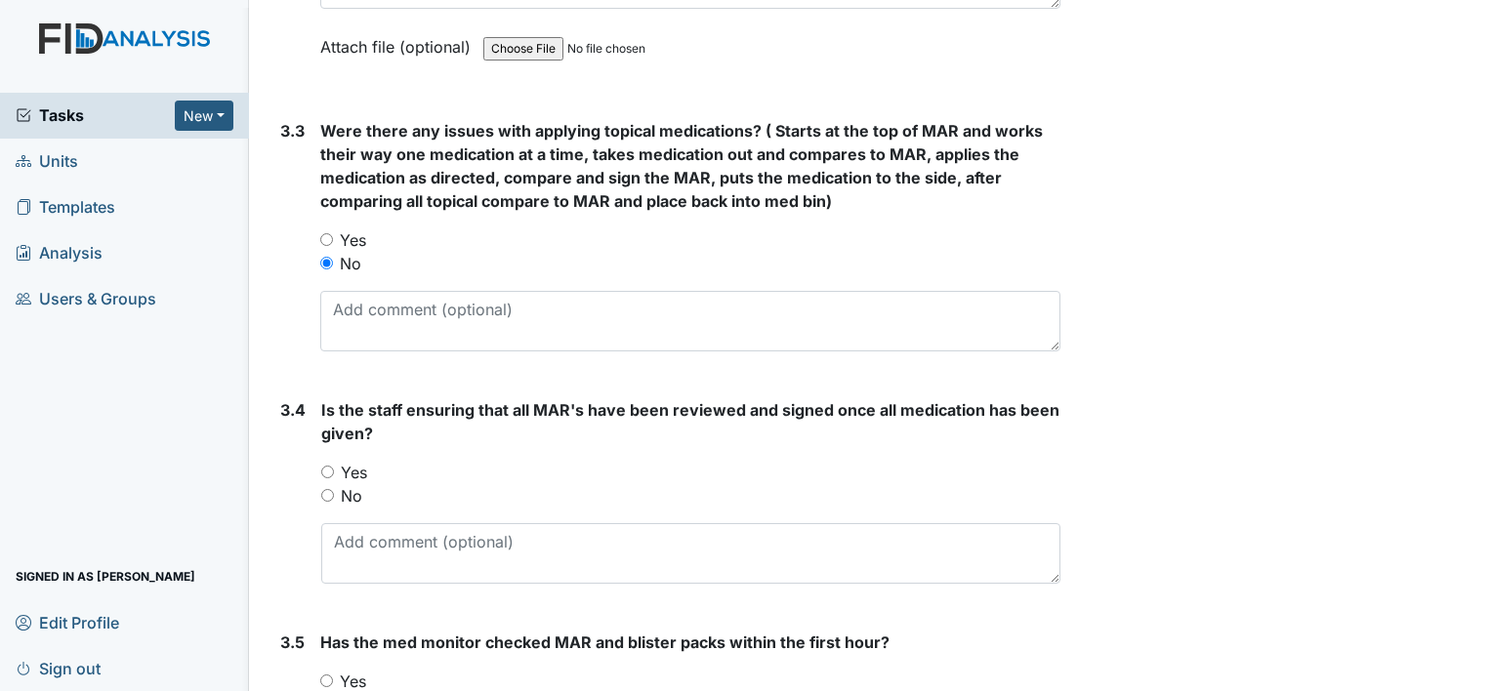
scroll to position [2976, 0]
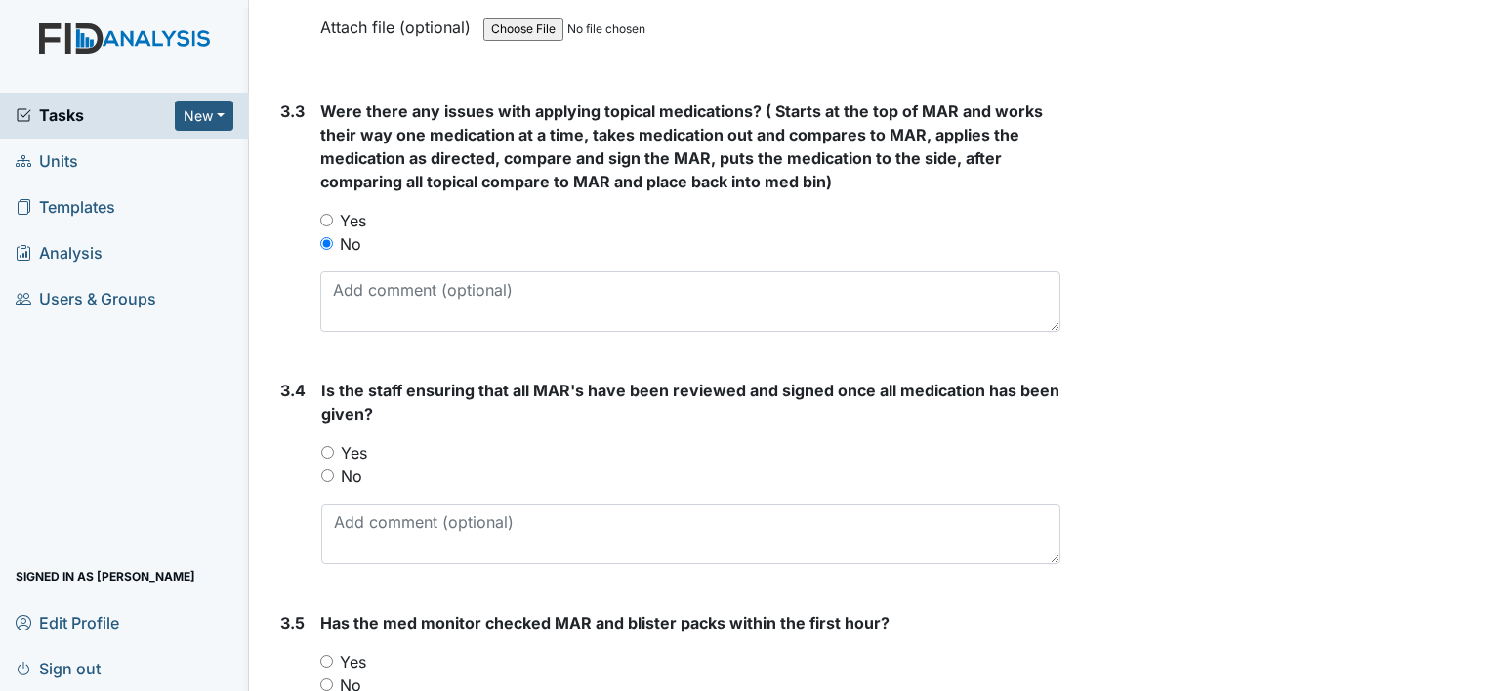
click at [332, 448] on input "Yes" at bounding box center [327, 452] width 13 height 13
radio input "true"
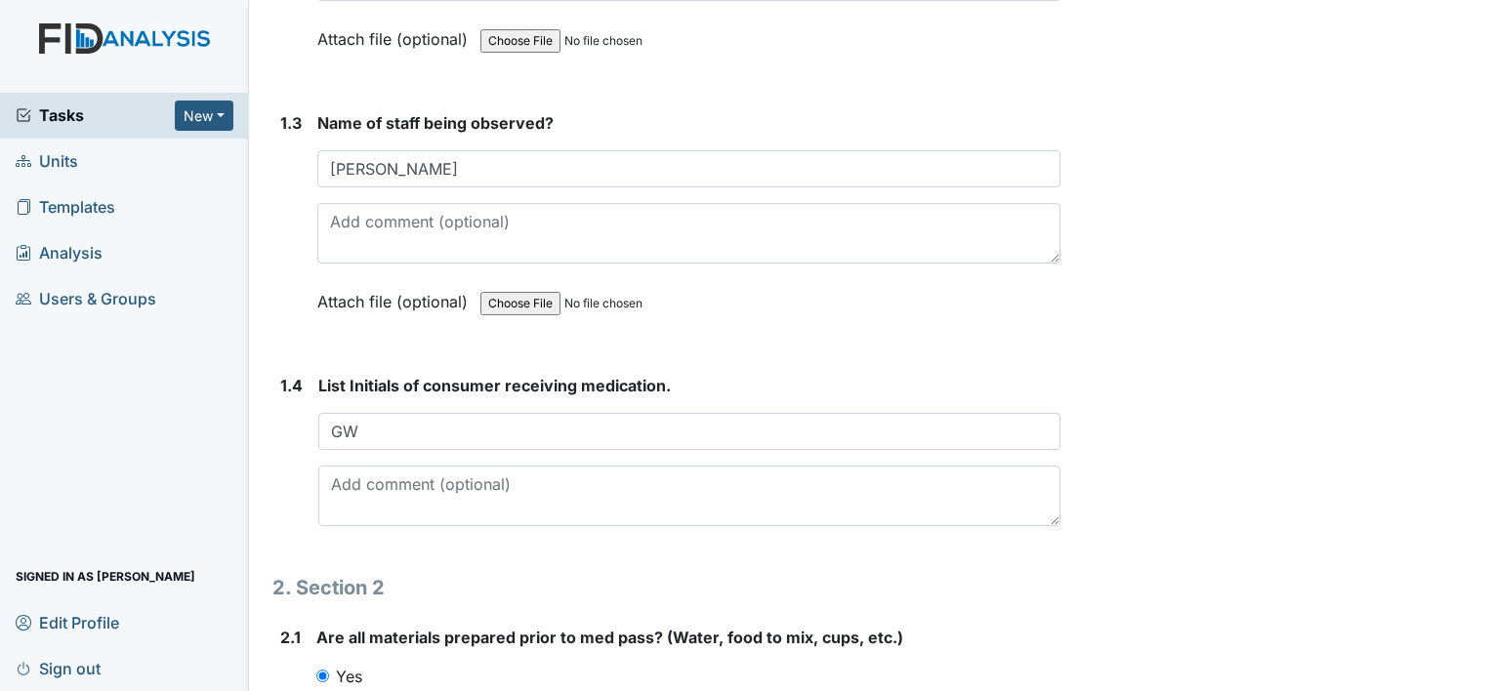
scroll to position [732, 0]
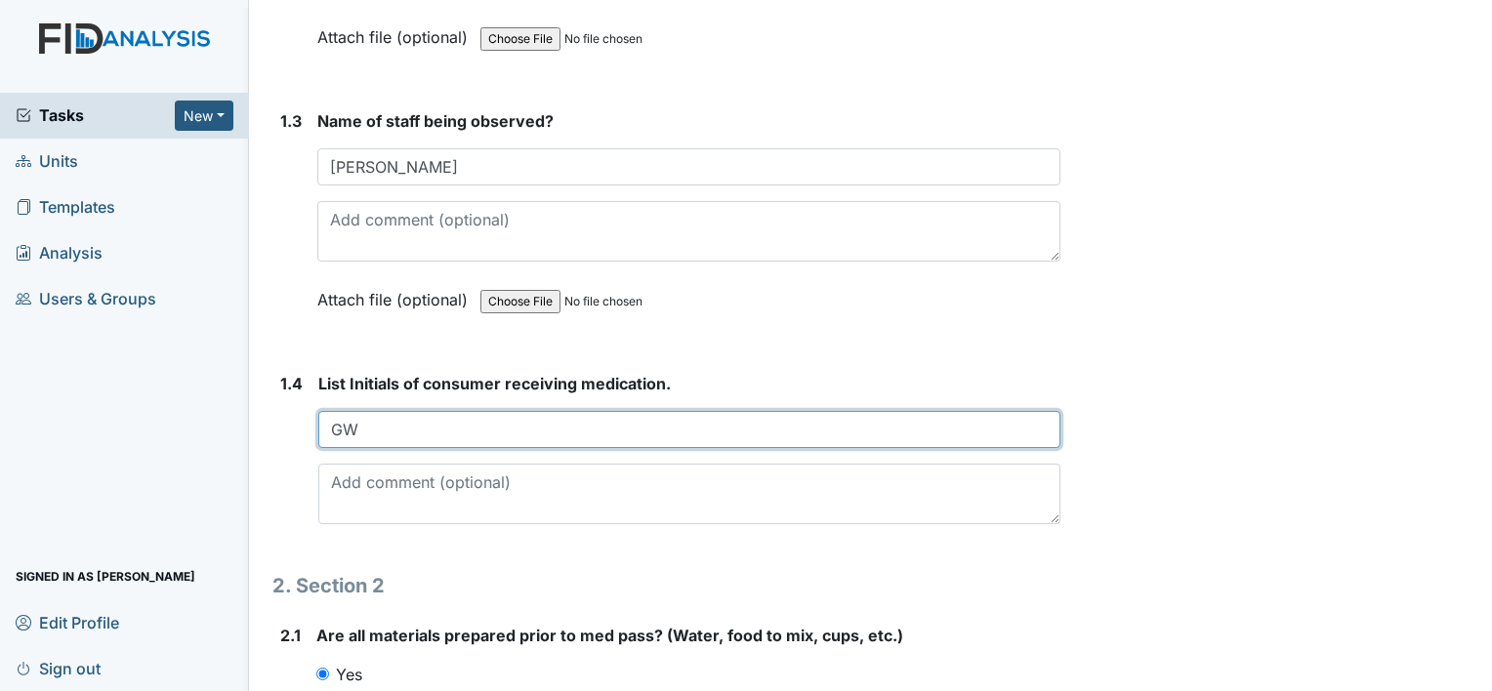
click at [378, 431] on input "GW" at bounding box center [689, 429] width 742 height 37
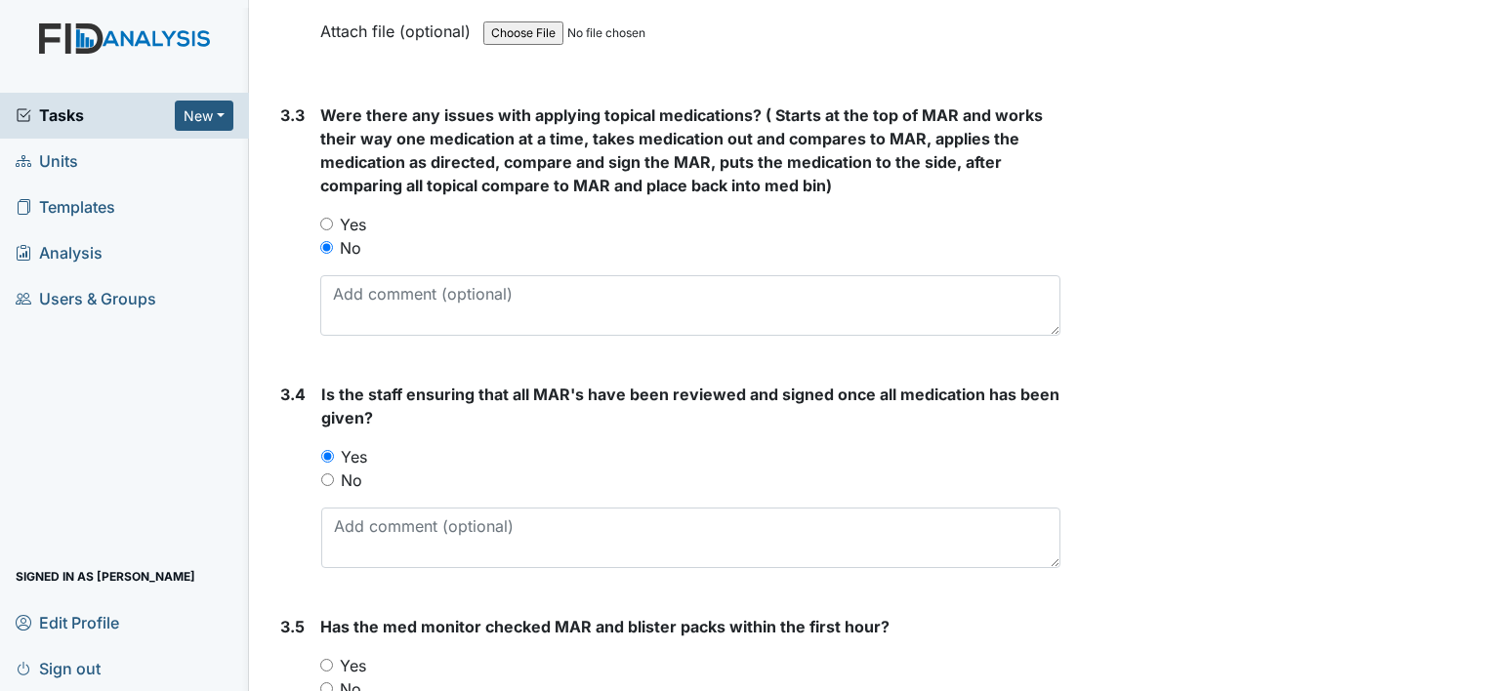
scroll to position [3149, 0]
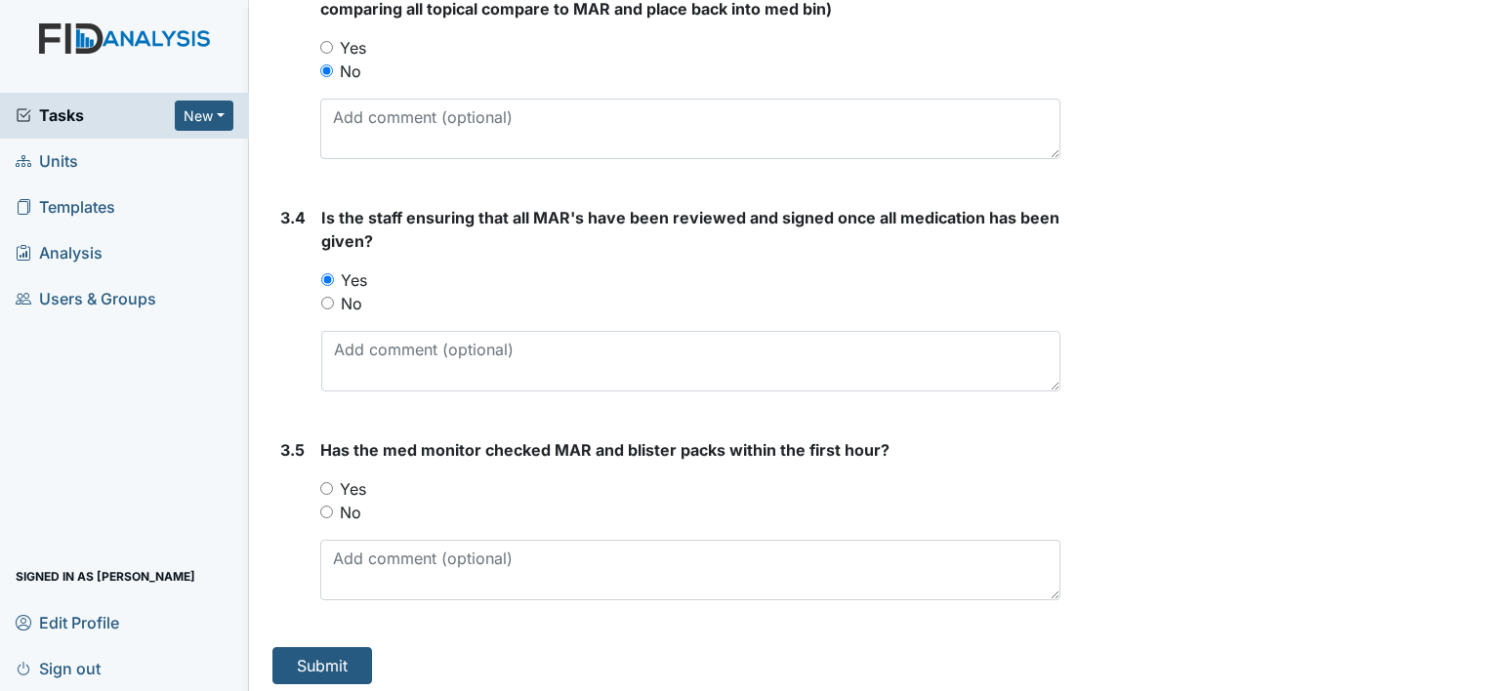
type input "GW, JS"
click at [332, 482] on input "Yes" at bounding box center [326, 488] width 13 height 13
radio input "true"
click at [346, 656] on button "Submit" at bounding box center [322, 665] width 100 height 37
